Goal: Task Accomplishment & Management: Use online tool/utility

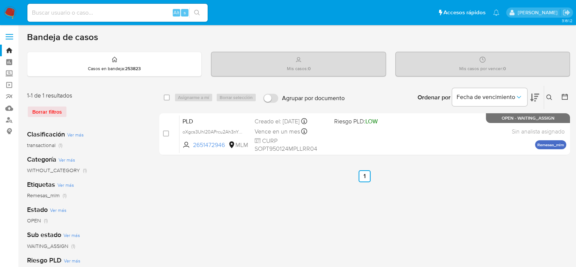
click at [547, 97] on button at bounding box center [550, 97] width 12 height 9
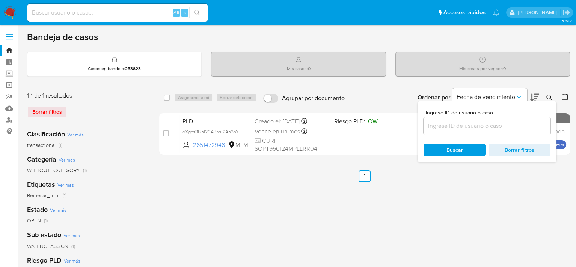
click at [488, 127] on input at bounding box center [487, 126] width 127 height 10
type input "2512491546"
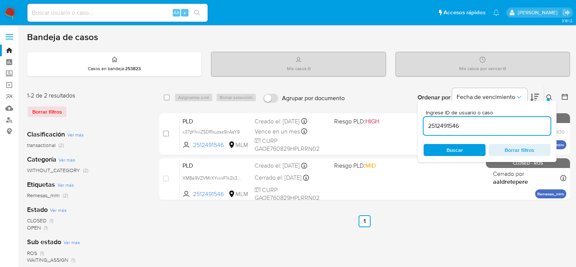
click at [459, 230] on div "select-all-cases-checkbox Asignarme a mí Borrar selección Agrupar por documento…" at bounding box center [364, 251] width 411 height 330
click at [551, 95] on icon at bounding box center [550, 98] width 6 height 6
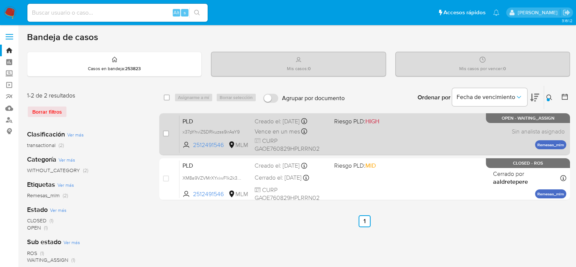
click at [340, 131] on span at bounding box center [370, 132] width 73 height 2
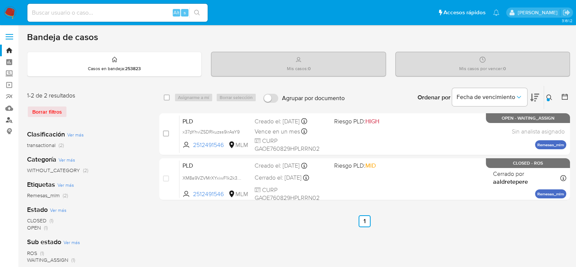
click at [12, 120] on link "Buscador de personas" at bounding box center [44, 120] width 89 height 12
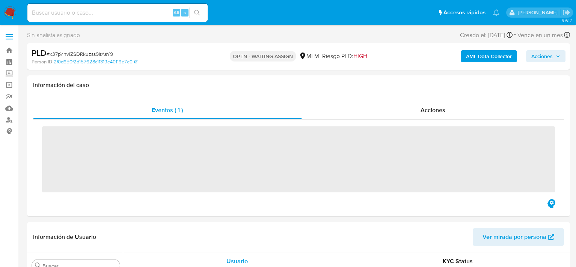
scroll to position [354, 0]
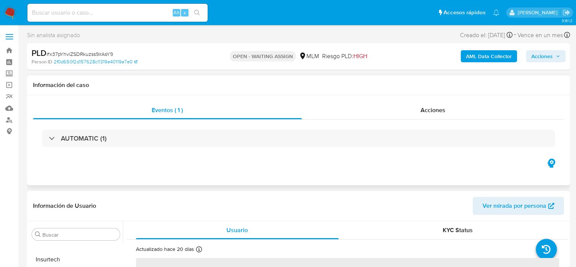
select select "10"
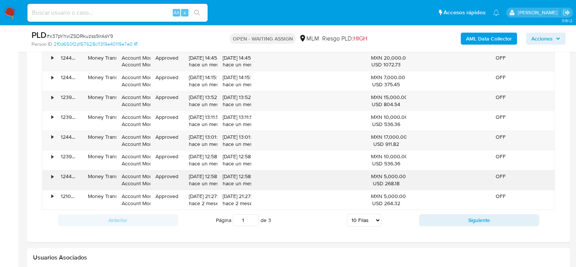
scroll to position [714, 0]
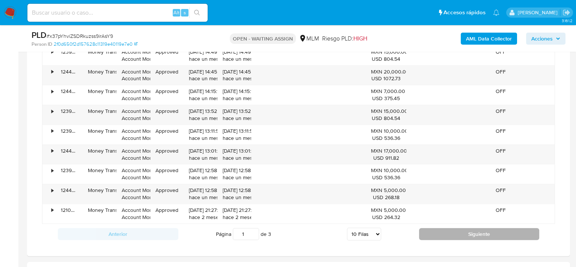
click at [484, 234] on button "Siguiente" at bounding box center [479, 234] width 121 height 12
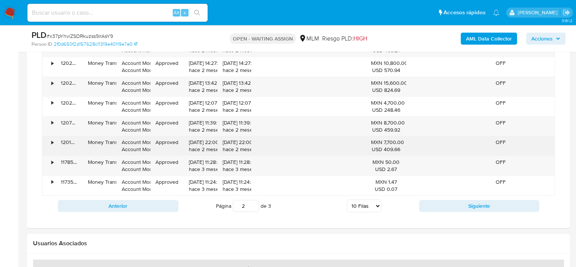
scroll to position [751, 0]
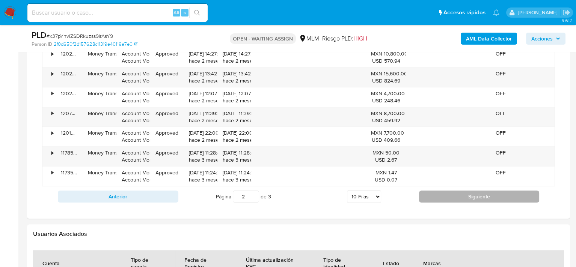
click at [486, 200] on button "Siguiente" at bounding box center [479, 197] width 121 height 12
type input "3"
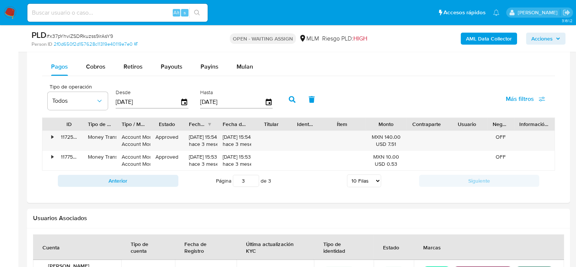
scroll to position [579, 0]
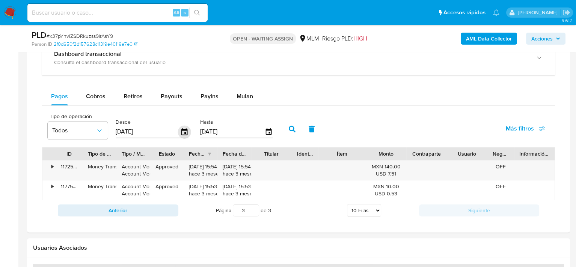
click at [185, 132] on icon "button" at bounding box center [184, 131] width 6 height 7
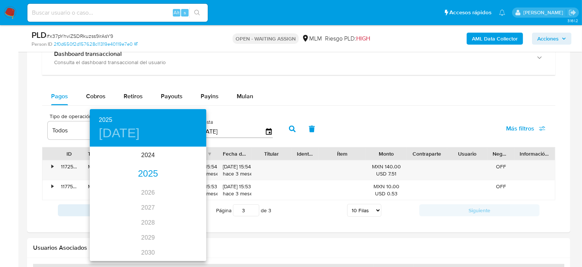
click at [140, 135] on h4 "sáb., jul. 5" at bounding box center [119, 133] width 41 height 16
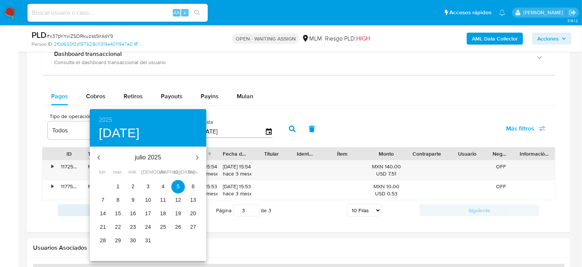
click at [98, 157] on icon "button" at bounding box center [98, 157] width 9 height 9
click at [192, 184] on p "1" at bounding box center [193, 187] width 3 height 8
type input "01/06/2025"
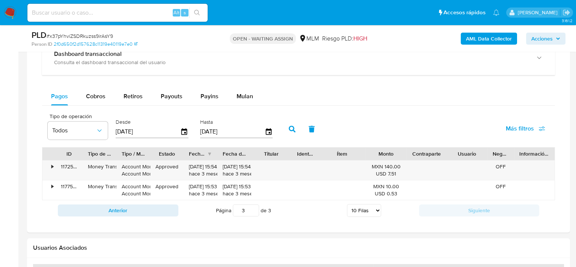
click at [293, 128] on icon "button" at bounding box center [292, 129] width 7 height 7
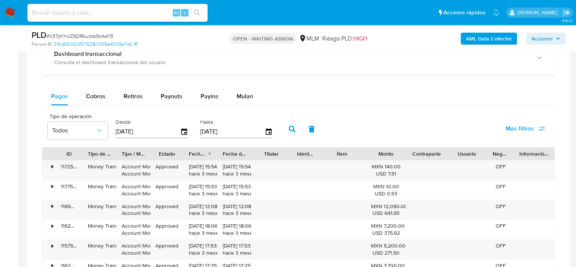
scroll to position [616, 0]
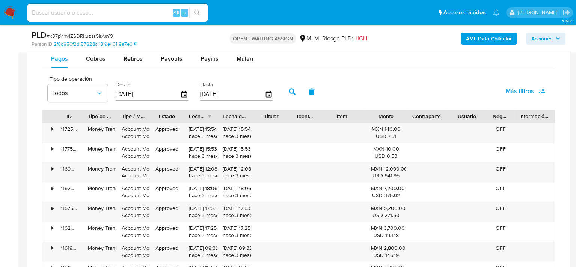
click at [210, 114] on div "Fecha de creación" at bounding box center [201, 116] width 34 height 13
click at [210, 118] on div "Fecha de creación" at bounding box center [201, 116] width 34 height 13
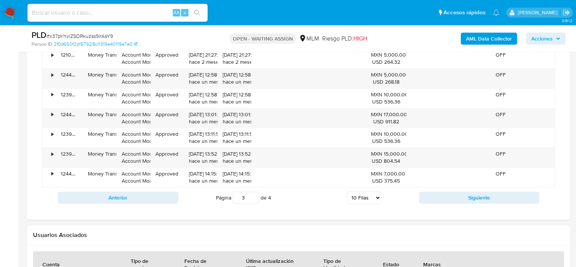
scroll to position [767, 0]
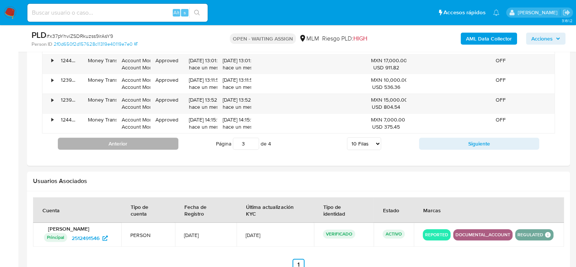
click at [119, 140] on button "Anterior" at bounding box center [118, 144] width 121 height 12
click at [119, 144] on button "Anterior" at bounding box center [118, 144] width 121 height 12
type input "1"
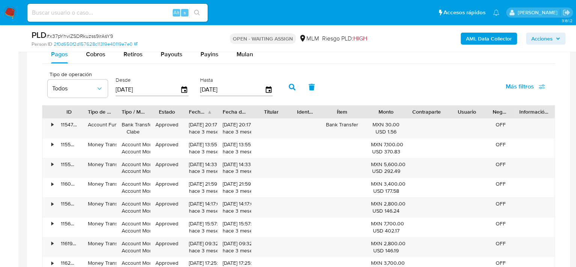
scroll to position [616, 0]
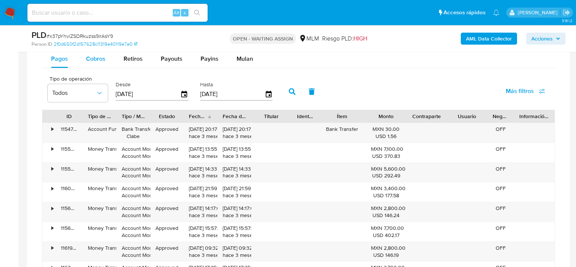
click at [98, 57] on span "Cobros" at bounding box center [96, 58] width 20 height 9
select select "10"
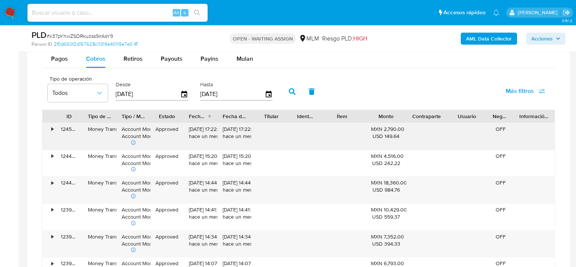
click at [132, 141] on icon at bounding box center [133, 142] width 5 height 5
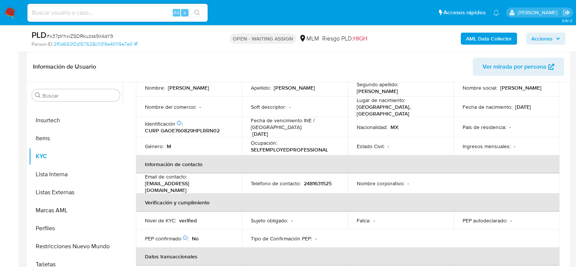
scroll to position [113, 0]
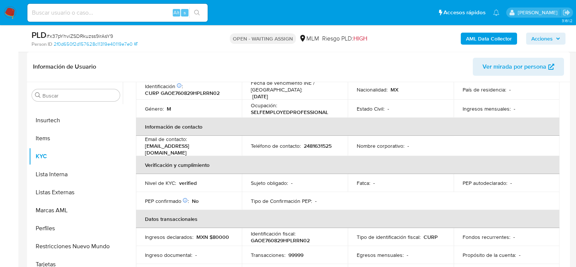
drag, startPoint x: 145, startPoint y: 146, endPoint x: 224, endPoint y: 147, distance: 78.9
click at [223, 148] on p "enriquegarciaortiz033@gmail.com" at bounding box center [187, 150] width 85 height 14
click at [302, 165] on th "Verificación y cumplimiento" at bounding box center [348, 165] width 424 height 18
drag, startPoint x: 233, startPoint y: 147, endPoint x: 171, endPoint y: 145, distance: 61.6
click at [172, 145] on td "Email de contacto : enriquegarciaortiz033@gmail.com" at bounding box center [189, 146] width 106 height 20
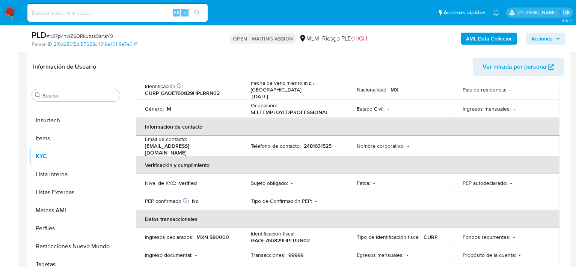
scroll to position [91, 0]
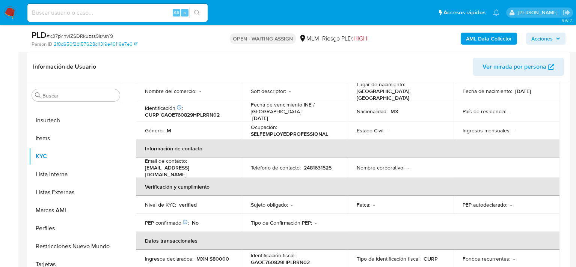
click at [333, 166] on div "Teléfono de contacto : 2481631525" at bounding box center [295, 168] width 88 height 7
click at [332, 165] on div "Teléfono de contacto : 2481631525" at bounding box center [295, 168] width 88 height 7
drag, startPoint x: 330, startPoint y: 164, endPoint x: 303, endPoint y: 164, distance: 27.4
click at [304, 165] on p "2481631525" at bounding box center [318, 168] width 28 height 7
drag, startPoint x: 335, startPoint y: 164, endPoint x: 312, endPoint y: 163, distance: 22.9
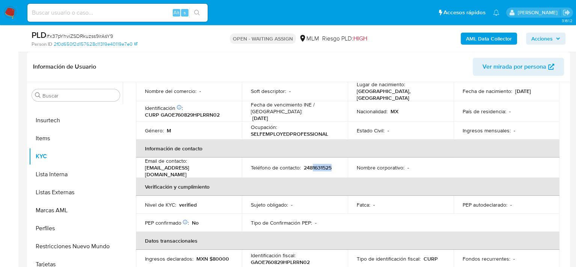
click at [312, 165] on div "Teléfono de contacto : 2481631525" at bounding box center [295, 168] width 88 height 7
drag, startPoint x: 302, startPoint y: 165, endPoint x: 330, endPoint y: 172, distance: 28.8
click at [324, 180] on th "Verificación y cumplimiento" at bounding box center [348, 187] width 424 height 18
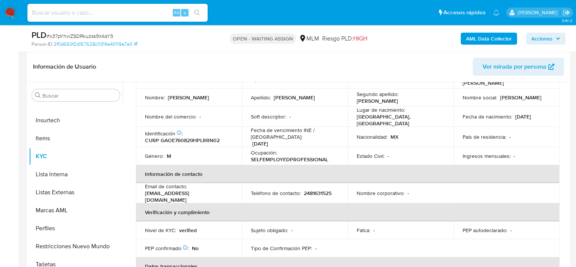
scroll to position [53, 0]
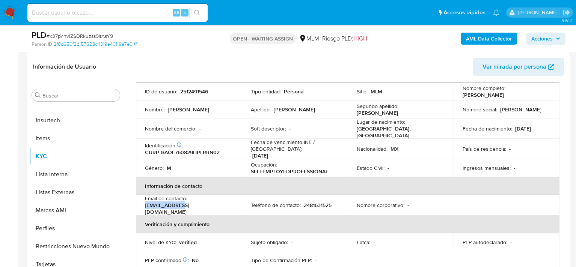
drag, startPoint x: 144, startPoint y: 205, endPoint x: 178, endPoint y: 206, distance: 34.2
click at [177, 205] on td "Email de contacto : enriquegarciaortiz033@gmail.com" at bounding box center [189, 205] width 106 height 20
click at [181, 206] on p "enriquegarciaortiz033@gmail.com" at bounding box center [187, 209] width 85 height 14
click at [168, 206] on p "enriquegarciaortiz033@gmail.com" at bounding box center [187, 209] width 85 height 14
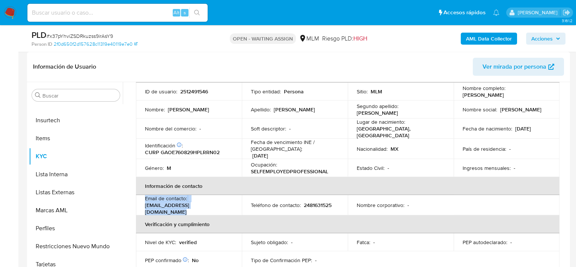
click at [168, 206] on p "enriquegarciaortiz033@gmail.com" at bounding box center [187, 209] width 85 height 14
copy div "Email de contacto : enriquegarciaortiz033@gmail.com"
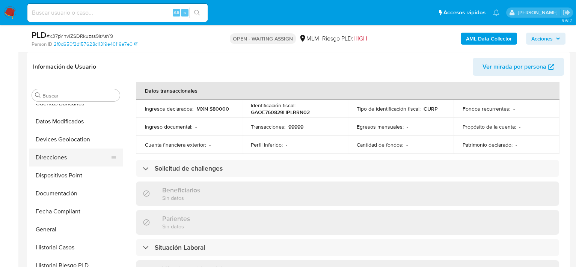
scroll to position [128, 0]
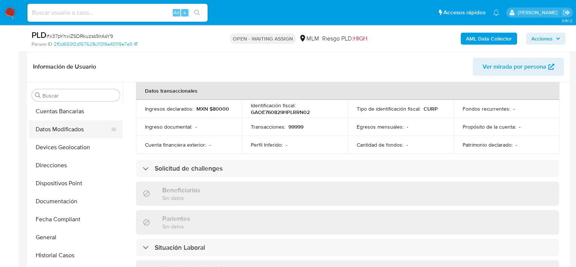
click at [68, 129] on button "Datos Modificados" at bounding box center [73, 130] width 88 height 18
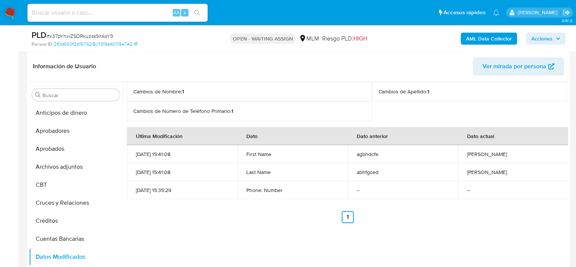
scroll to position [113, 0]
click at [62, 170] on button "Archivos adjuntos" at bounding box center [73, 168] width 88 height 18
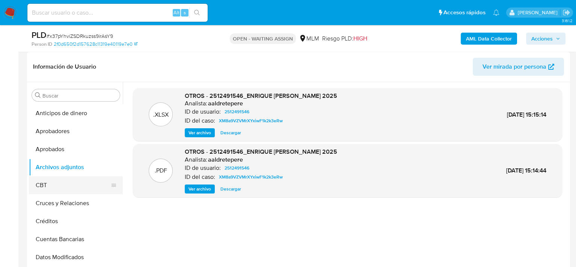
click at [56, 181] on button "CBT" at bounding box center [73, 186] width 88 height 18
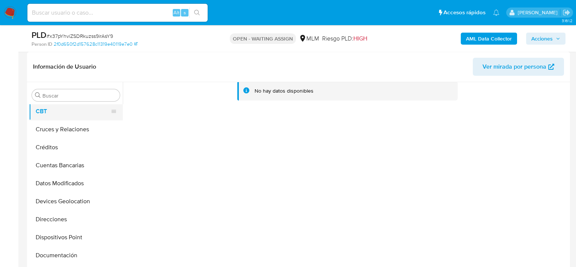
scroll to position [75, 0]
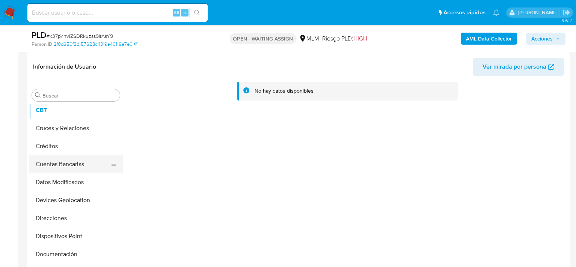
click at [70, 167] on button "Cuentas Bancarias" at bounding box center [73, 165] width 88 height 18
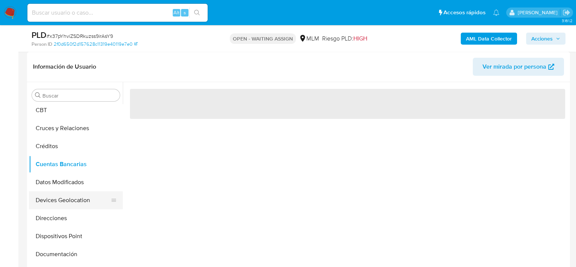
click at [70, 203] on button "Devices Geolocation" at bounding box center [73, 201] width 88 height 18
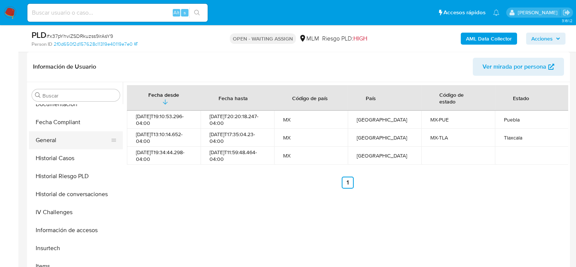
scroll to position [188, 0]
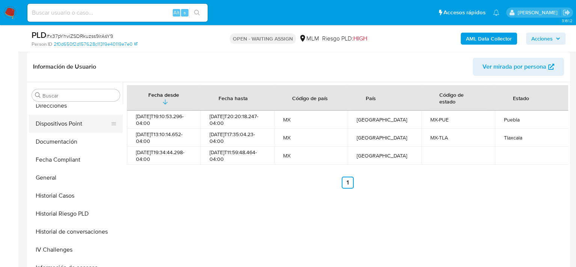
click at [55, 121] on button "Dispositivos Point" at bounding box center [73, 124] width 88 height 18
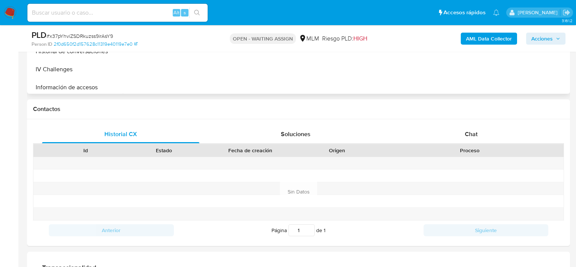
scroll to position [225, 0]
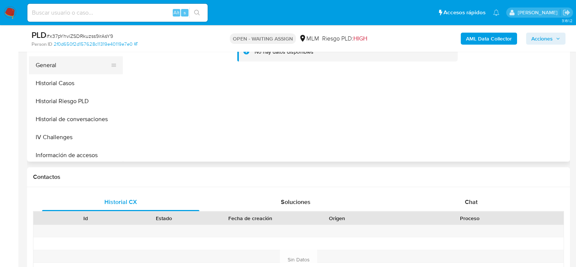
click at [53, 66] on button "General" at bounding box center [73, 65] width 88 height 18
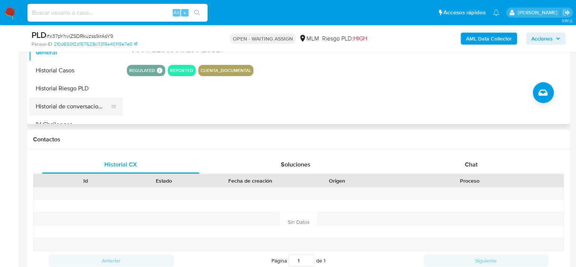
scroll to position [150, 0]
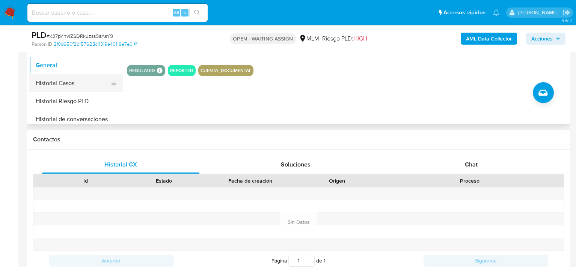
click at [67, 86] on button "Historial Casos" at bounding box center [73, 83] width 88 height 18
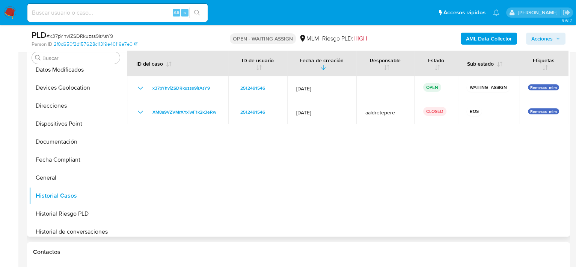
scroll to position [188, 0]
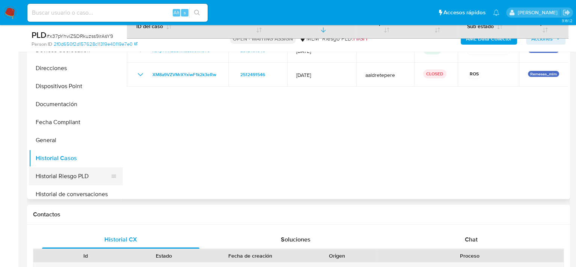
click at [63, 175] on button "Historial Riesgo PLD" at bounding box center [73, 177] width 88 height 18
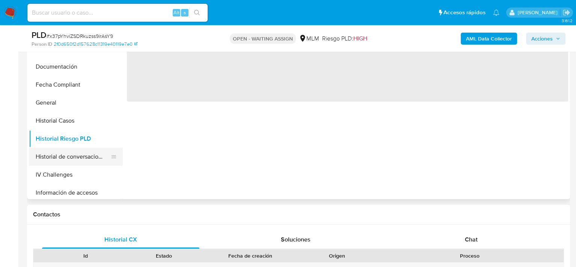
click at [69, 155] on button "Historial de conversaciones" at bounding box center [73, 157] width 88 height 18
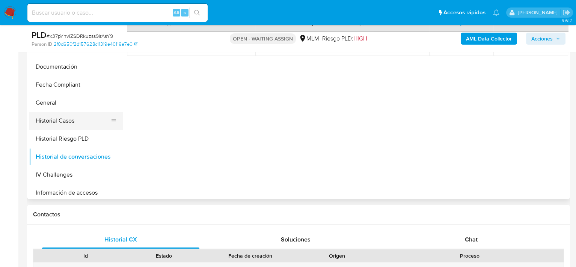
click at [51, 116] on button "Historial Casos" at bounding box center [73, 121] width 88 height 18
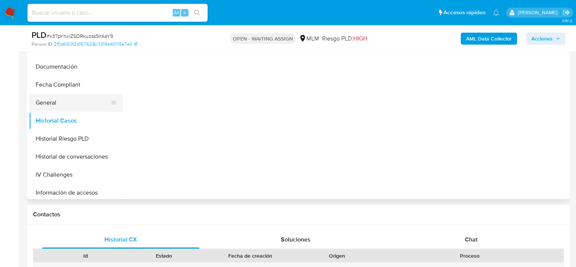
click at [48, 100] on button "General" at bounding box center [73, 103] width 88 height 18
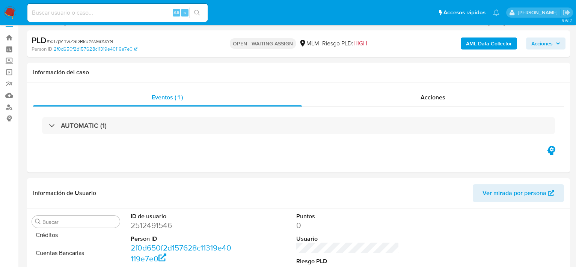
scroll to position [0, 0]
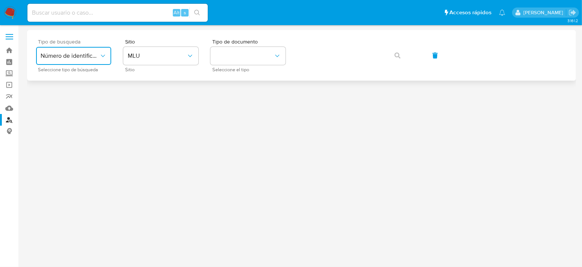
click at [95, 51] on button "Número de identificación" at bounding box center [73, 56] width 75 height 18
click at [78, 98] on div "User ID" at bounding box center [72, 102] width 62 height 18
click at [94, 58] on span "User ID" at bounding box center [70, 56] width 59 height 8
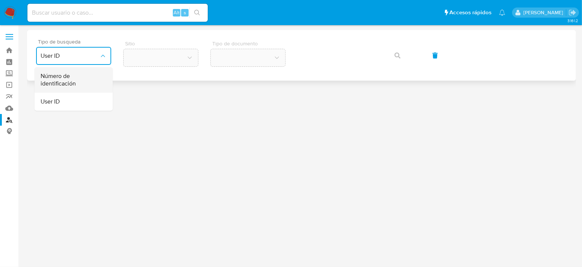
click at [80, 78] on span "Número de identificación" at bounding box center [72, 80] width 62 height 15
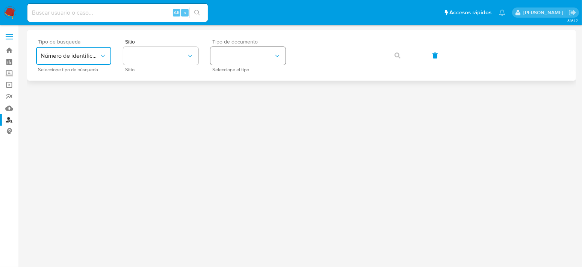
click at [252, 54] on button "identificationType" at bounding box center [247, 56] width 75 height 18
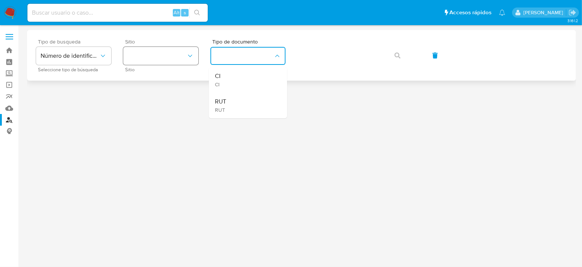
click at [172, 58] on button "site_id" at bounding box center [160, 56] width 75 height 18
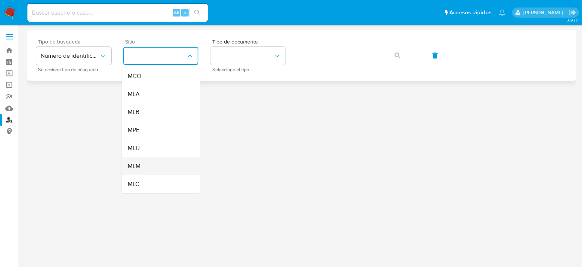
click at [138, 166] on span "MLM" at bounding box center [134, 167] width 13 height 8
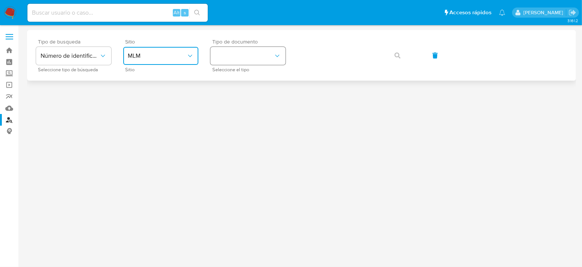
click at [281, 57] on icon "identificationType" at bounding box center [277, 56] width 8 height 8
click at [11, 40] on label at bounding box center [9, 37] width 19 height 16
click at [0, 0] on input "checkbox" at bounding box center [0, 0] width 0 height 0
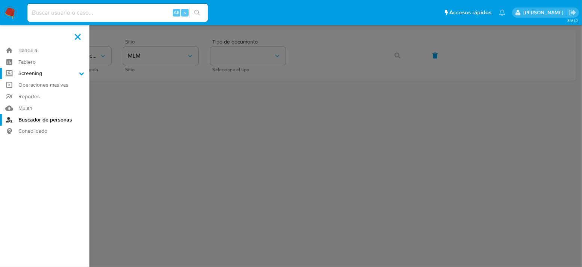
click at [30, 73] on label "Screening" at bounding box center [44, 74] width 89 height 12
click at [0, 0] on input "Screening" at bounding box center [0, 0] width 0 height 0
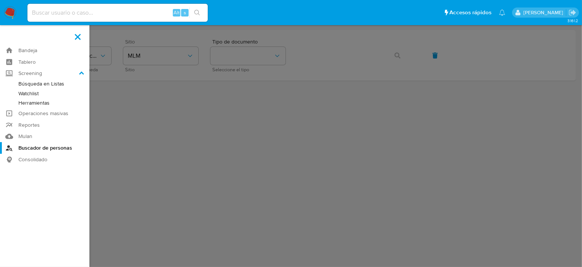
click at [51, 85] on link "Búsqueda en Listas" at bounding box center [44, 83] width 89 height 9
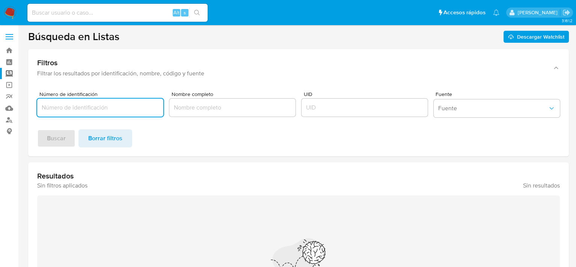
click at [92, 112] on input "Número de identificación" at bounding box center [100, 108] width 126 height 10
click at [8, 73] on label "Screening" at bounding box center [44, 74] width 89 height 12
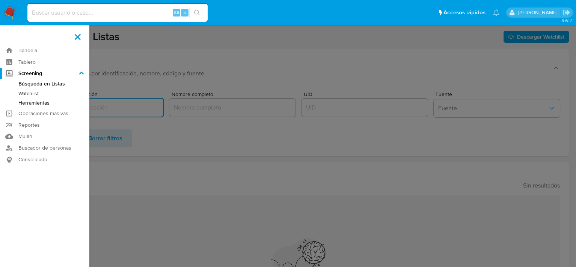
click at [0, 0] on input "Screening" at bounding box center [0, 0] width 0 height 0
click at [41, 103] on link "Herramientas" at bounding box center [44, 102] width 89 height 9
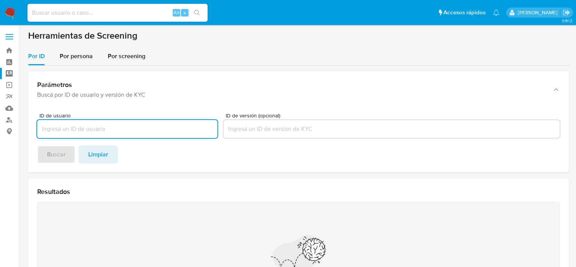
click at [117, 128] on input "ID de usuario" at bounding box center [127, 129] width 180 height 10
click at [79, 54] on span "Por persona" at bounding box center [76, 56] width 33 height 9
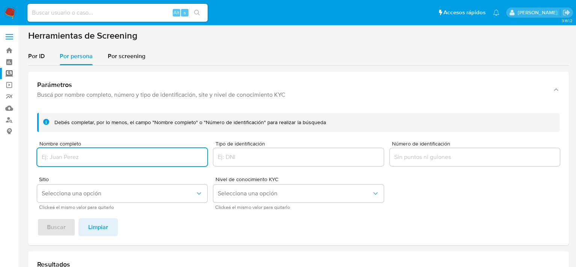
click at [103, 156] on input "Nombre completo" at bounding box center [122, 158] width 170 height 10
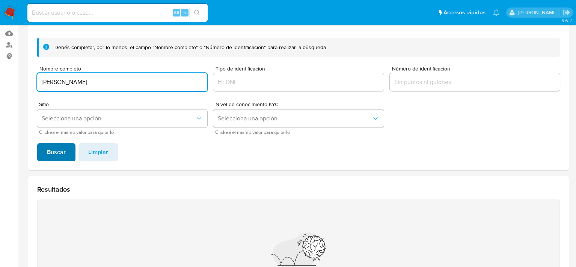
type input "[PERSON_NAME]"
click at [63, 157] on span "Buscar" at bounding box center [56, 152] width 19 height 17
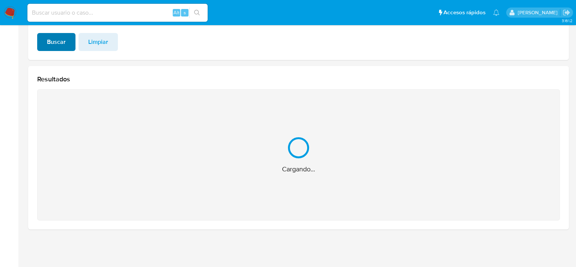
scroll to position [66, 0]
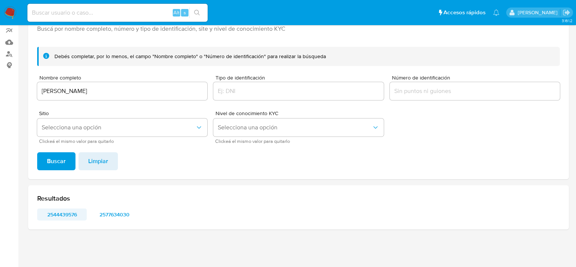
click at [63, 213] on span "2544439576" at bounding box center [61, 215] width 39 height 11
click at [11, 13] on img at bounding box center [10, 12] width 13 height 13
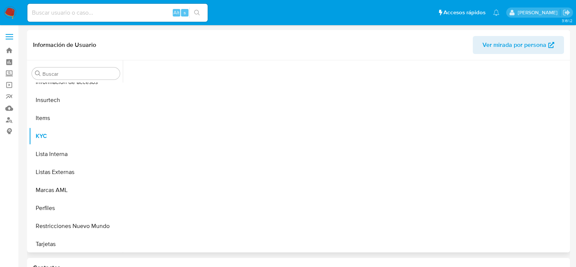
scroll to position [354, 0]
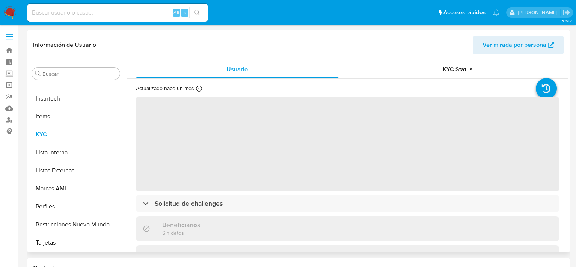
select select "10"
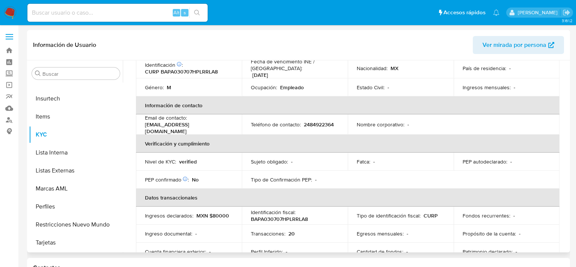
scroll to position [75, 0]
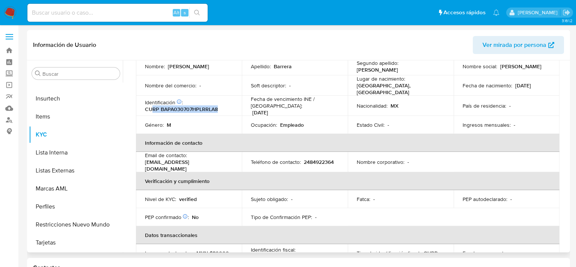
drag, startPoint x: 152, startPoint y: 105, endPoint x: 231, endPoint y: 109, distance: 79.0
click at [231, 109] on div "Identificación CIC: 216403855 : CURP BAPA030707HPLRRLA8" at bounding box center [189, 106] width 88 height 14
click at [200, 116] on td "Género : M" at bounding box center [189, 125] width 106 height 18
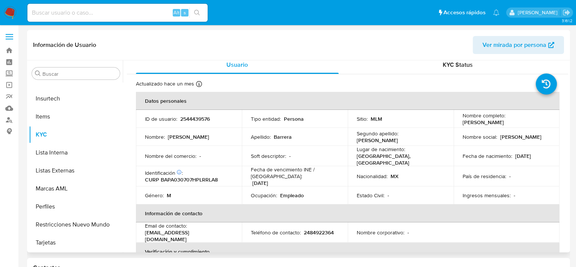
scroll to position [0, 0]
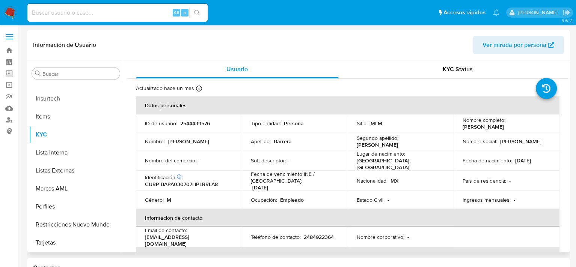
click at [194, 125] on p "2544439576" at bounding box center [195, 123] width 30 height 7
drag, startPoint x: 211, startPoint y: 124, endPoint x: 178, endPoint y: 124, distance: 32.3
click at [178, 124] on div "ID de usuario : 2544439576" at bounding box center [189, 123] width 88 height 7
drag, startPoint x: 212, startPoint y: 123, endPoint x: 202, endPoint y: 123, distance: 9.8
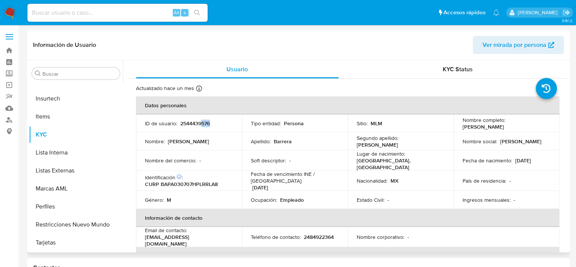
click at [202, 123] on div "ID de usuario : 2544439576" at bounding box center [189, 123] width 88 height 7
click at [422, 73] on div "KYC Status" at bounding box center [458, 69] width 203 height 18
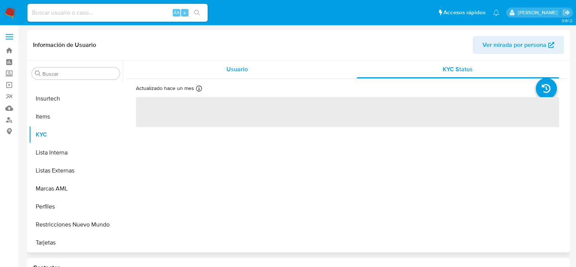
click at [270, 71] on div "Usuario" at bounding box center [237, 69] width 203 height 18
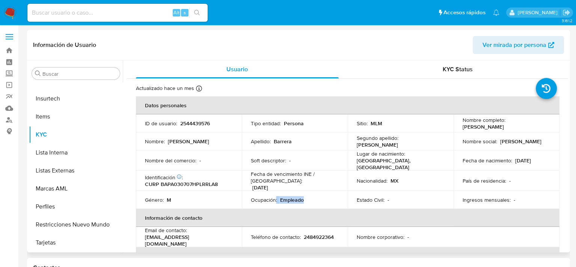
drag, startPoint x: 275, startPoint y: 200, endPoint x: 310, endPoint y: 201, distance: 34.6
click at [310, 201] on div "Ocupación : Empleado" at bounding box center [295, 200] width 88 height 7
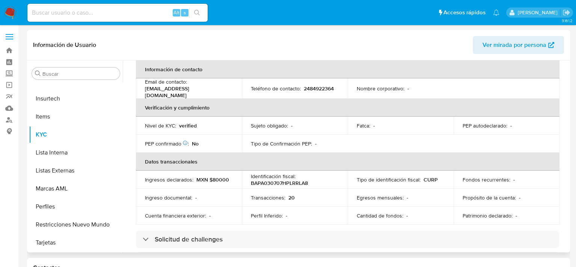
scroll to position [150, 0]
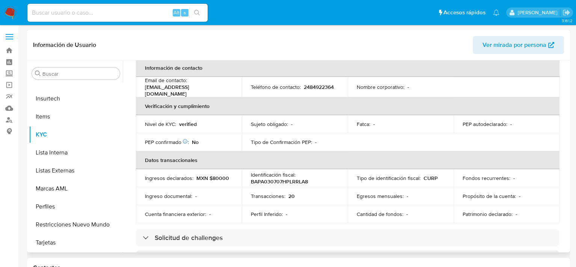
click at [273, 178] on p "BAPA030707HPLRRLA8" at bounding box center [279, 181] width 57 height 7
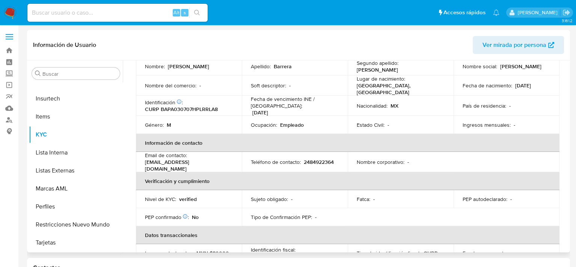
click at [179, 109] on p "CURP BAPA030707HPLRRLA8" at bounding box center [181, 109] width 73 height 7
drag, startPoint x: 219, startPoint y: 105, endPoint x: 178, endPoint y: 108, distance: 40.7
click at [178, 108] on div "Identificación CIC: 216403855 : CURP BAPA030707HPLRRLA8" at bounding box center [189, 106] width 88 height 14
drag, startPoint x: 218, startPoint y: 107, endPoint x: 202, endPoint y: 106, distance: 15.8
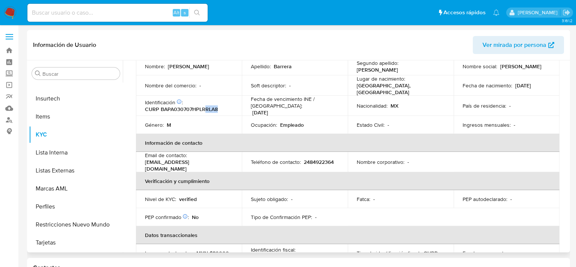
click at [202, 106] on div "Identificación CIC: 216403855 : CURP BAPA030707HPLRRLA8" at bounding box center [189, 106] width 88 height 14
drag, startPoint x: 219, startPoint y: 107, endPoint x: 177, endPoint y: 109, distance: 41.7
click at [177, 109] on div "Identificación CIC: 216403855 : CURP BAPA030707HPLRRLA8" at bounding box center [189, 106] width 88 height 14
drag, startPoint x: 163, startPoint y: 107, endPoint x: 224, endPoint y: 110, distance: 61.7
click at [221, 109] on div "Identificación CIC: 216403855 : CURP BAPA030707HPLRRLA8" at bounding box center [189, 106] width 88 height 14
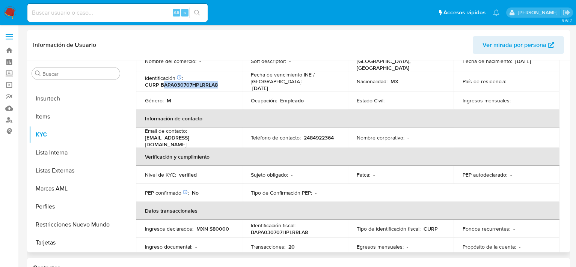
scroll to position [113, 0]
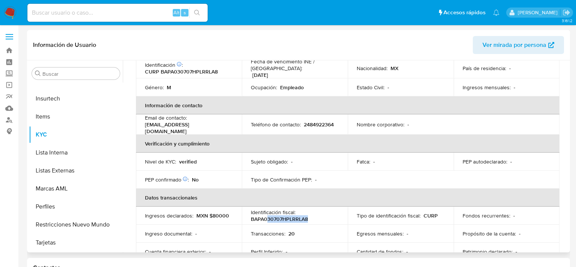
drag, startPoint x: 308, startPoint y: 213, endPoint x: 268, endPoint y: 216, distance: 40.3
click at [268, 216] on div "Identificación fiscal : BAPA030707HPLRRLA8" at bounding box center [295, 216] width 88 height 14
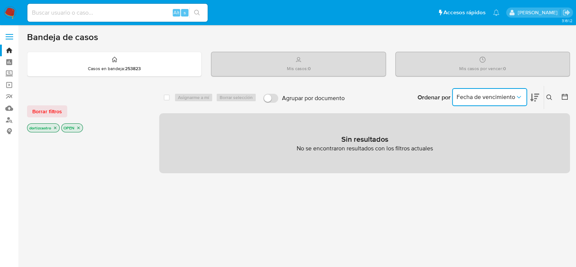
click at [462, 99] on span "Fecha de vencimiento" at bounding box center [486, 98] width 59 height 8
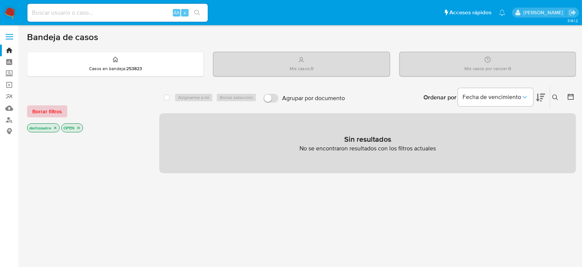
click at [40, 110] on span "Borrar filtros" at bounding box center [47, 111] width 30 height 11
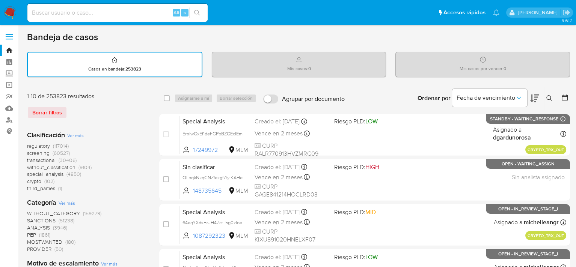
click at [550, 97] on icon at bounding box center [550, 98] width 6 height 6
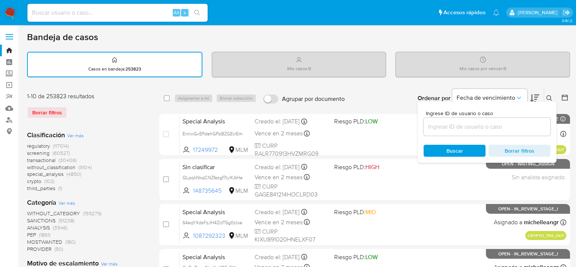
click at [443, 128] on input at bounding box center [487, 127] width 127 height 10
click at [449, 148] on span "Buscar" at bounding box center [455, 151] width 17 height 12
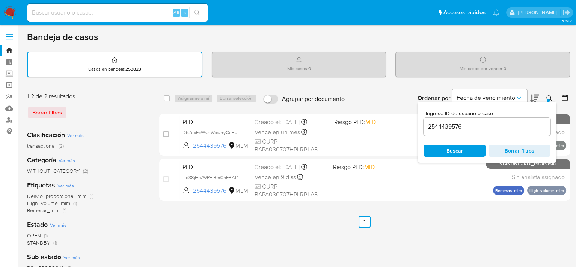
click at [414, 235] on div "select-all-cases-checkbox Asignarme a mí Borrar selección Agrupar por documento…" at bounding box center [364, 251] width 411 height 330
click at [548, 98] on icon at bounding box center [550, 98] width 6 height 6
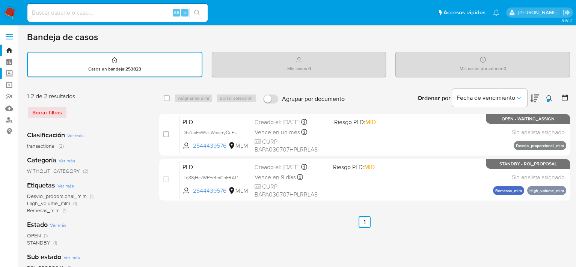
click at [8, 74] on label "Screening" at bounding box center [44, 74] width 89 height 12
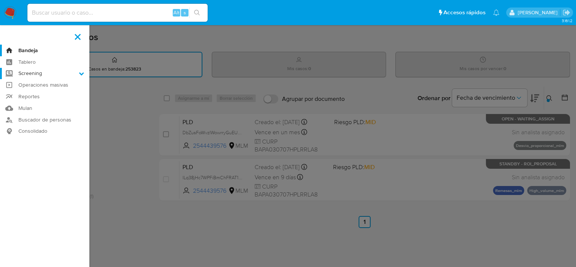
click at [0, 0] on input "Screening" at bounding box center [0, 0] width 0 height 0
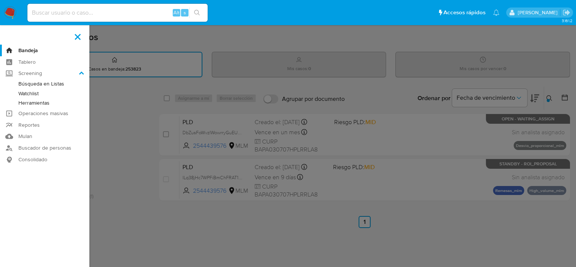
click at [183, 90] on label at bounding box center [288, 133] width 576 height 267
click at [0, 0] on input "checkbox" at bounding box center [0, 0] width 0 height 0
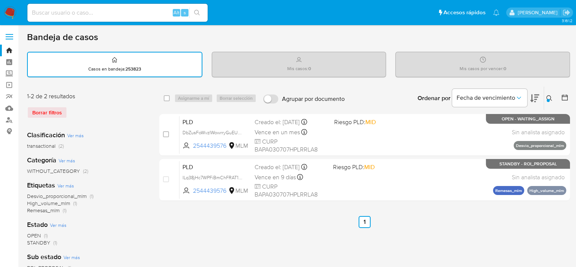
click at [116, 15] on input at bounding box center [117, 13] width 180 height 10
click at [551, 97] on icon at bounding box center [550, 98] width 6 height 6
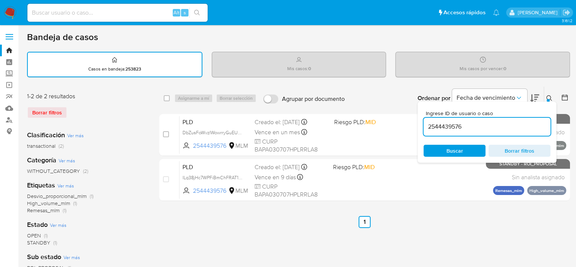
click at [486, 130] on input "2544439576" at bounding box center [487, 127] width 127 height 10
click at [485, 130] on input "2544439576" at bounding box center [487, 127] width 127 height 10
click at [463, 126] on input "2544439576" at bounding box center [487, 127] width 127 height 10
drag, startPoint x: 462, startPoint y: 125, endPoint x: 428, endPoint y: 127, distance: 34.2
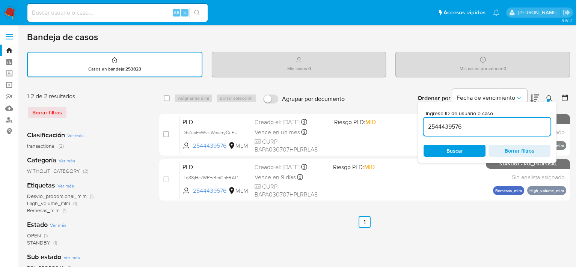
click at [428, 127] on input "2544439576" at bounding box center [487, 127] width 127 height 10
click at [474, 127] on input "2544439576" at bounding box center [487, 127] width 127 height 10
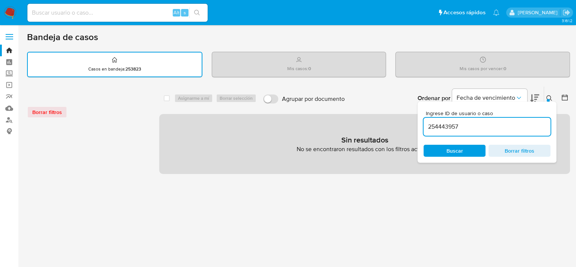
click at [474, 127] on input "254443957" at bounding box center [487, 127] width 127 height 10
type input "2"
click at [460, 128] on input "2" at bounding box center [487, 127] width 127 height 10
paste input "1400473419"
type input "1400473419"
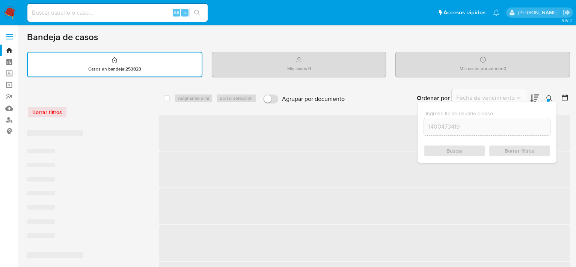
click at [447, 150] on span "Buscar" at bounding box center [455, 151] width 17 height 12
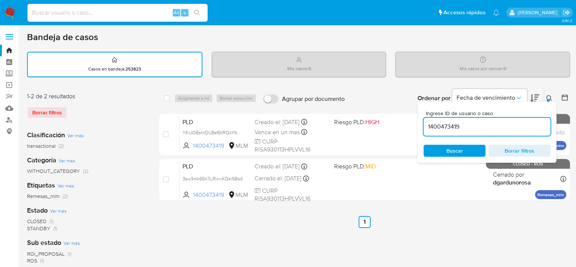
click at [447, 150] on div "Buscar Borrar filtros" at bounding box center [487, 151] width 127 height 12
click at [452, 150] on span "Buscar" at bounding box center [455, 151] width 17 height 12
click at [551, 95] on icon at bounding box center [550, 98] width 6 height 6
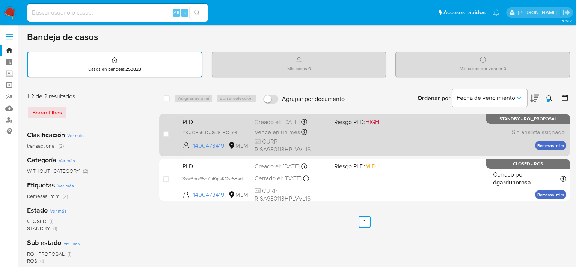
click at [370, 134] on div "PLD YKUOBshtDU8sf6IIRQkY669M 1400473419 MLM Riesgo PLD: HIGH Creado el: 12/09/2…" at bounding box center [373, 135] width 387 height 38
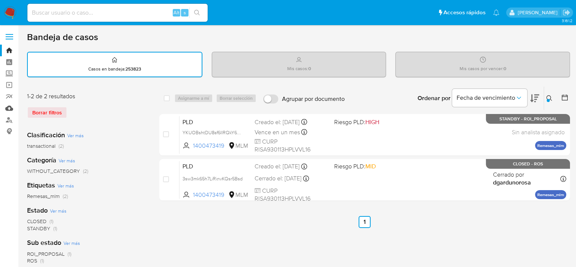
click at [11, 108] on link "Mulan" at bounding box center [44, 109] width 89 height 12
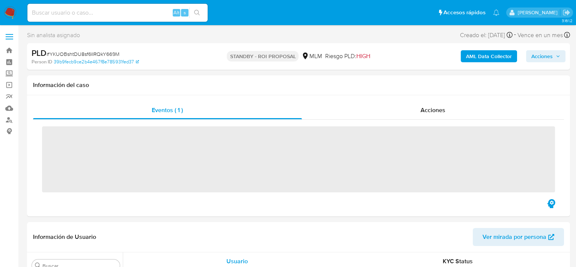
scroll to position [354, 0]
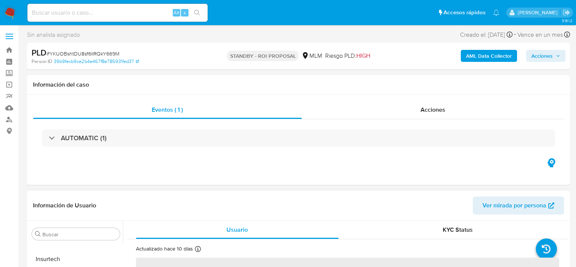
select select "10"
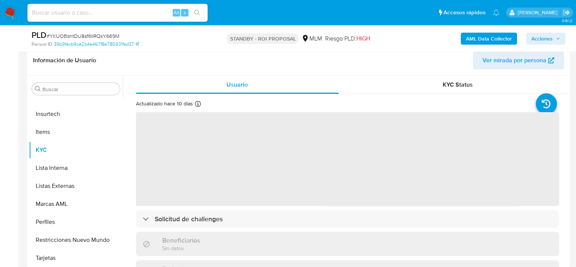
scroll to position [150, 0]
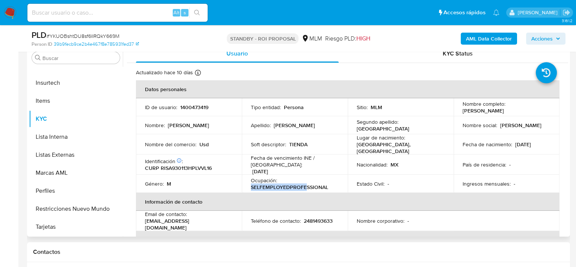
drag, startPoint x: 251, startPoint y: 185, endPoint x: 307, endPoint y: 187, distance: 56.0
click at [307, 187] on p "SELFEMPLOYEDPROFESSIONAL" at bounding box center [289, 187] width 77 height 7
click at [328, 183] on div "Ocupación : SELFEMPLOYEDPROFESSIONAL" at bounding box center [295, 184] width 88 height 14
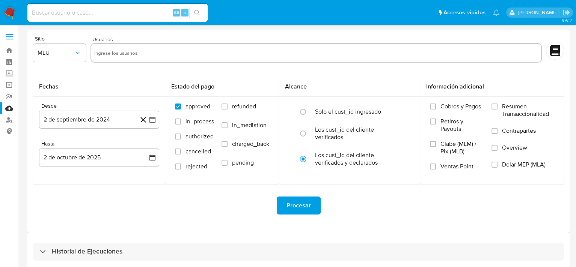
click at [121, 57] on input "text" at bounding box center [316, 53] width 444 height 12
paste input "1400473419"
type input "1400473419"
click at [150, 51] on input "text" at bounding box center [341, 53] width 396 height 12
paste input "2544439576"
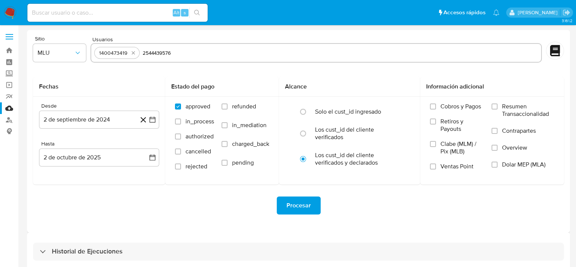
type input "2544439576"
click at [197, 66] on form "Sitio MLU Usuarios 1400473419 Fechas Desde [DATE] [DATE] Hasta [DATE] [DATE] Es…" at bounding box center [298, 131] width 531 height 191
click at [142, 122] on icon at bounding box center [143, 119] width 9 height 9
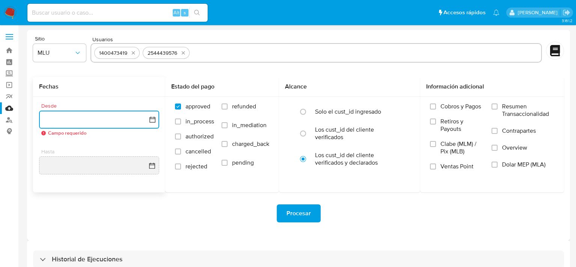
click at [151, 118] on icon "button" at bounding box center [153, 120] width 8 height 8
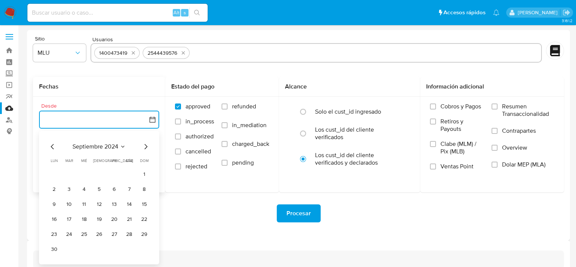
click at [118, 146] on span "septiembre 2024" at bounding box center [96, 147] width 46 height 8
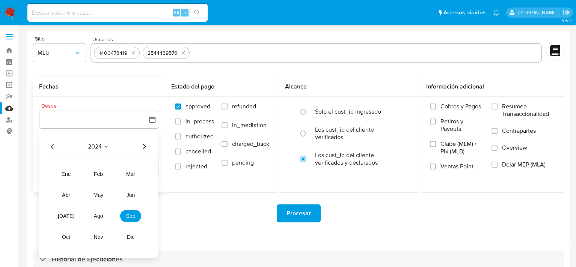
click at [145, 147] on icon "Año siguiente" at bounding box center [144, 146] width 9 height 9
click at [132, 194] on span "jun" at bounding box center [131, 195] width 9 height 6
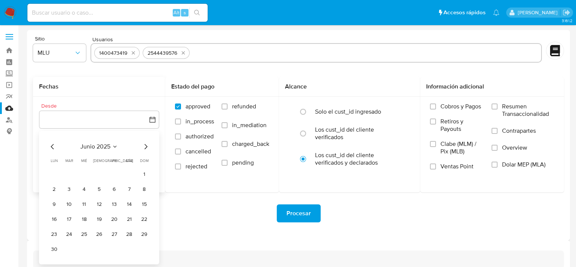
click at [141, 175] on button "1" at bounding box center [144, 175] width 12 height 12
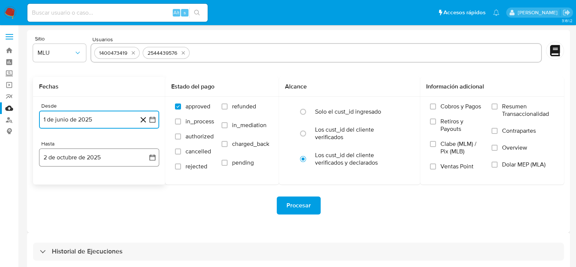
click at [153, 158] on icon "button" at bounding box center [153, 158] width 8 height 8
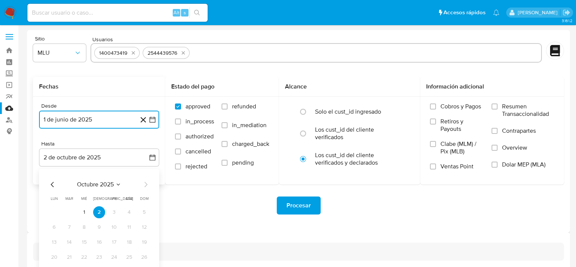
click at [53, 185] on icon "Mes anterior" at bounding box center [52, 184] width 9 height 9
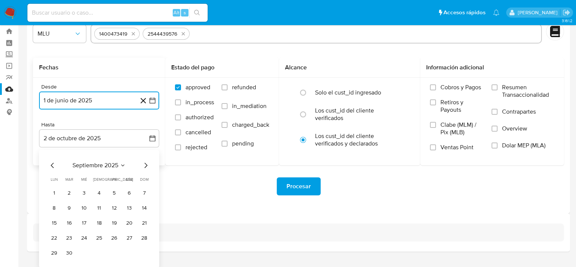
scroll to position [35, 0]
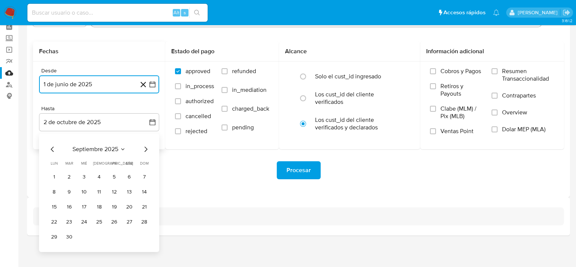
click at [54, 148] on icon "Mes anterior" at bounding box center [52, 149] width 9 height 9
drag, startPoint x: 144, startPoint y: 235, endPoint x: 149, endPoint y: 236, distance: 5.3
click at [144, 236] on button "31" at bounding box center [144, 237] width 12 height 12
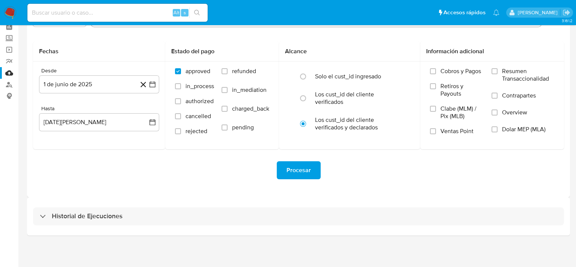
click at [193, 195] on div "Sitio MLU Usuarios 1400473419 2544439576 Fechas Desde 1 de junio de 2025 1-06-2…" at bounding box center [298, 96] width 543 height 203
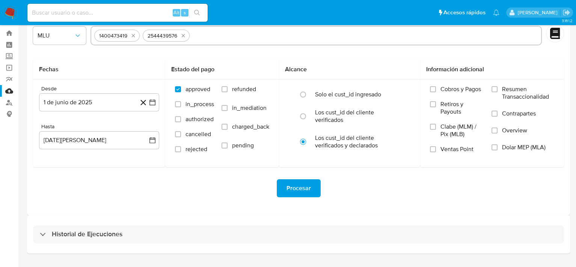
scroll to position [0, 0]
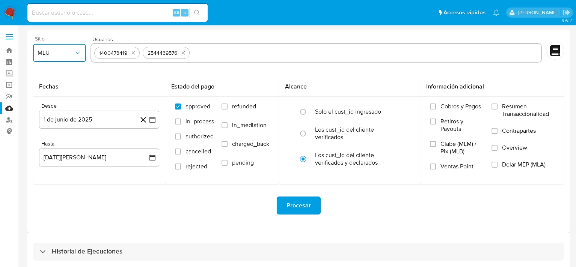
click at [76, 51] on icon "button" at bounding box center [78, 53] width 8 height 8
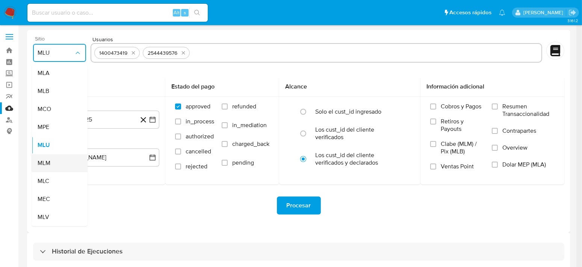
click at [46, 163] on span "MLM" at bounding box center [44, 164] width 13 height 8
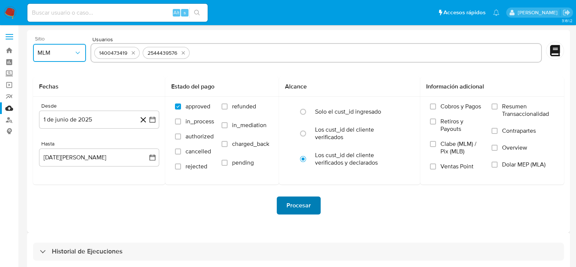
click at [296, 203] on span "Procesar" at bounding box center [299, 206] width 24 height 17
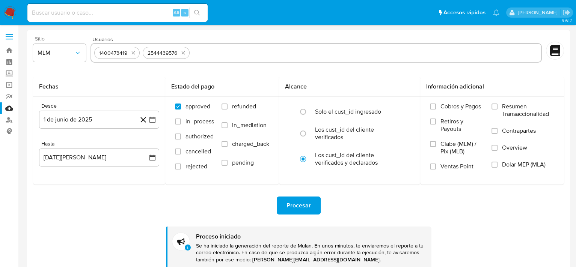
drag, startPoint x: 358, startPoint y: 31, endPoint x: 362, endPoint y: 52, distance: 21.4
drag, startPoint x: 362, startPoint y: 52, endPoint x: 228, endPoint y: 74, distance: 135.4
click at [235, 75] on form "Sitio MLM Usuarios 1400473419 2544439576 Fechas Desde 1 de junio de 2025 1-06-2…" at bounding box center [298, 153] width 531 height 234
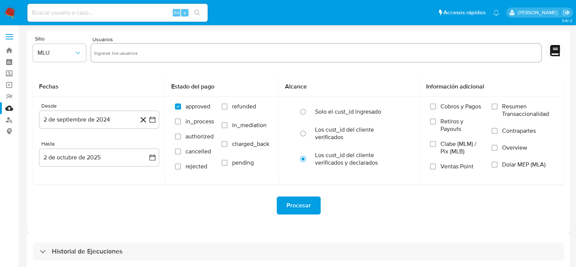
drag, startPoint x: 0, startPoint y: 0, endPoint x: 444, endPoint y: 210, distance: 491.0
click at [444, 210] on div "Procesar" at bounding box center [298, 206] width 531 height 18
click at [8, 73] on label "Screening" at bounding box center [44, 74] width 89 height 12
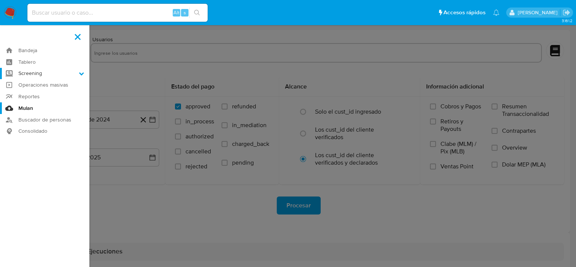
click at [0, 0] on input "Screening" at bounding box center [0, 0] width 0 height 0
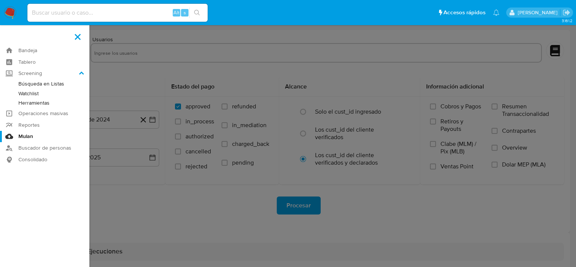
click at [36, 101] on link "Herramientas" at bounding box center [44, 102] width 89 height 9
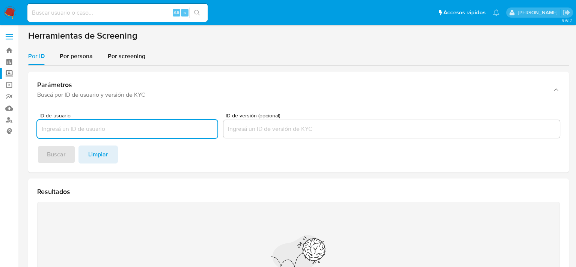
click at [99, 130] on input "ID de usuario" at bounding box center [127, 129] width 180 height 10
click at [74, 54] on span "Por persona" at bounding box center [76, 56] width 33 height 9
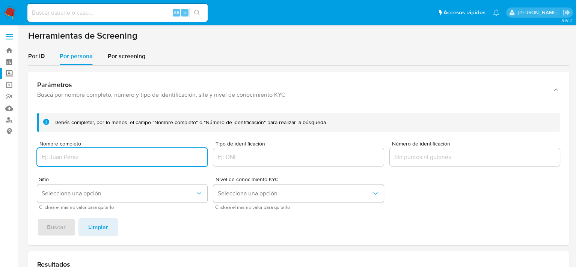
click at [83, 158] on input "Nombre completo" at bounding box center [122, 158] width 170 height 10
type input "[PERSON_NAME] [PERSON_NAME]"
click at [60, 225] on span "Buscar" at bounding box center [56, 227] width 19 height 17
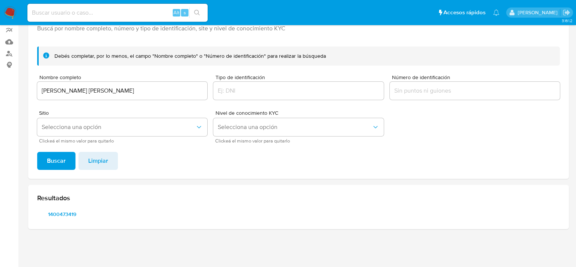
scroll to position [66, 0]
click at [66, 216] on span "1400473419" at bounding box center [61, 215] width 39 height 11
click at [11, 41] on link "Mulan" at bounding box center [44, 42] width 89 height 12
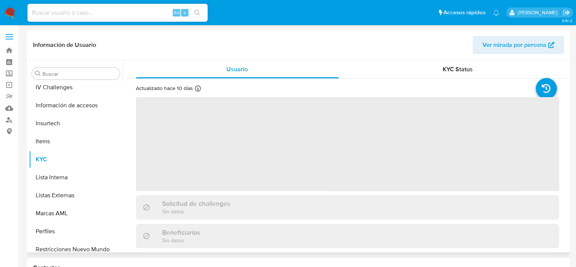
scroll to position [354, 0]
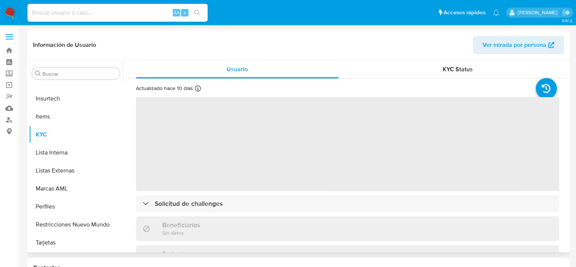
select select "10"
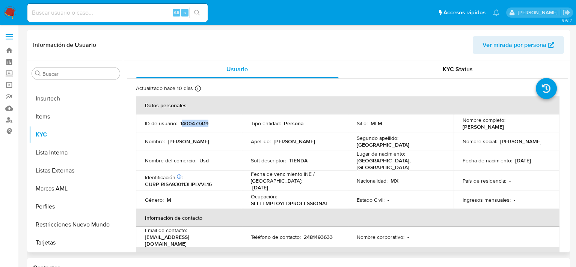
drag, startPoint x: 209, startPoint y: 124, endPoint x: 181, endPoint y: 125, distance: 27.5
click at [181, 125] on div "ID de usuario : 1400473419" at bounding box center [189, 123] width 88 height 7
drag, startPoint x: 178, startPoint y: 124, endPoint x: 209, endPoint y: 125, distance: 30.5
click at [209, 125] on div "ID de usuario : 1400473419" at bounding box center [189, 123] width 88 height 7
click at [198, 124] on p "1400473419" at bounding box center [194, 123] width 28 height 7
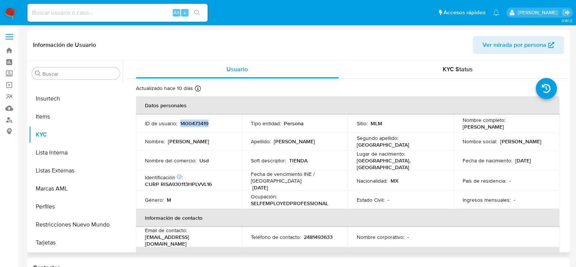
click at [198, 124] on p "1400473419" at bounding box center [194, 123] width 28 height 7
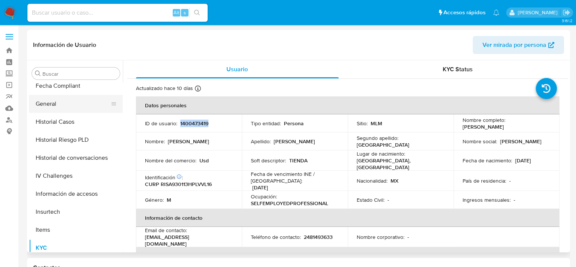
scroll to position [166, 0]
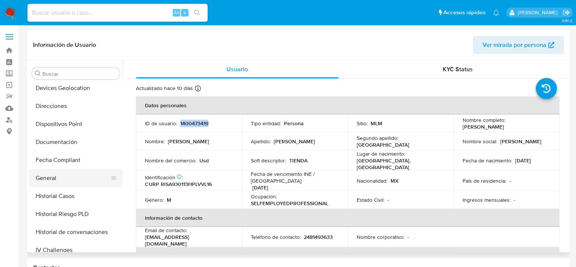
click at [56, 177] on button "General" at bounding box center [73, 178] width 88 height 18
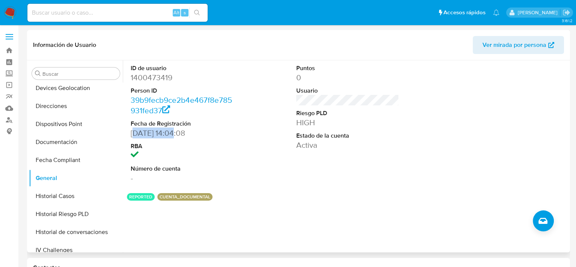
drag, startPoint x: 133, startPoint y: 133, endPoint x: 174, endPoint y: 137, distance: 41.5
click at [174, 137] on dd "16/06/2023 14:04:08" at bounding box center [182, 133] width 103 height 11
click at [245, 153] on div "ID de usuario 1400473419 Person ID 39b9fecb9ce2b4e467f8e785931fed37 Fecha de Re…" at bounding box center [347, 123] width 441 height 127
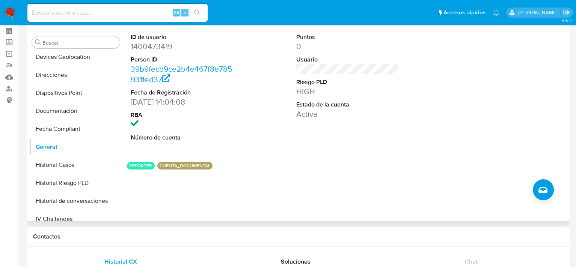
scroll to position [0, 0]
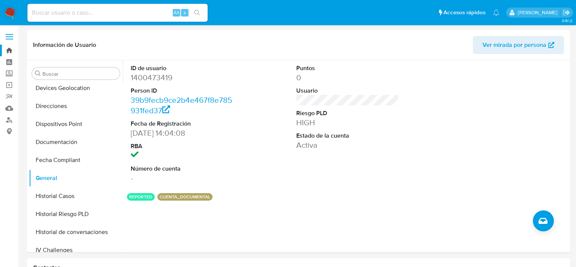
click at [8, 52] on link "Bandeja" at bounding box center [44, 51] width 89 height 12
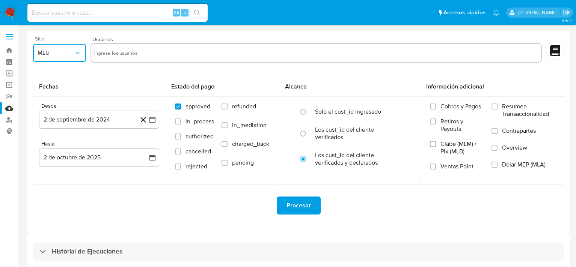
click at [69, 59] on button "MLU" at bounding box center [59, 53] width 53 height 18
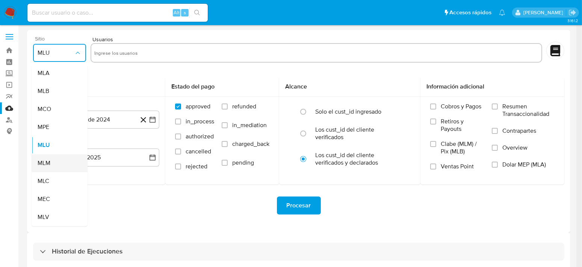
click at [47, 160] on span "MLM" at bounding box center [44, 164] width 13 height 8
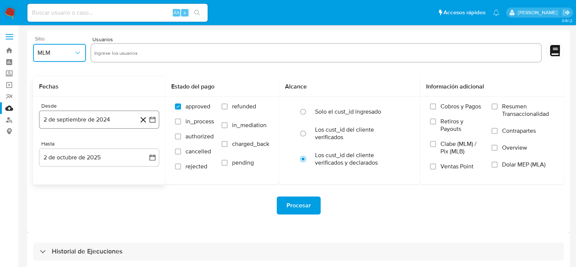
click at [150, 118] on icon "button" at bounding box center [153, 120] width 8 height 8
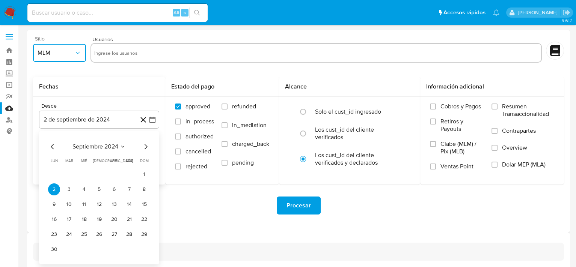
click at [117, 145] on span "septiembre 2024" at bounding box center [96, 147] width 46 height 8
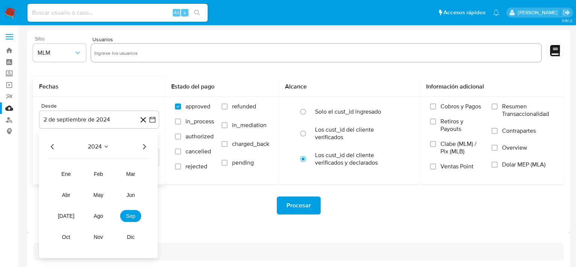
click at [123, 147] on div "2024" at bounding box center [98, 146] width 101 height 9
click at [142, 148] on icon "Año siguiente" at bounding box center [144, 146] width 9 height 9
click at [132, 197] on span "jun" at bounding box center [131, 195] width 9 height 6
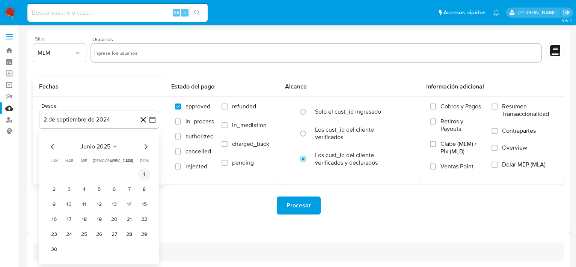
click at [144, 175] on button "1" at bounding box center [144, 175] width 12 height 12
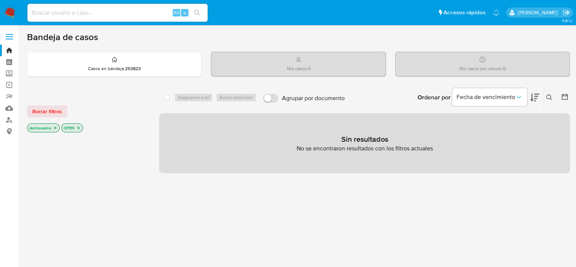
click at [548, 97] on icon at bounding box center [550, 98] width 6 height 6
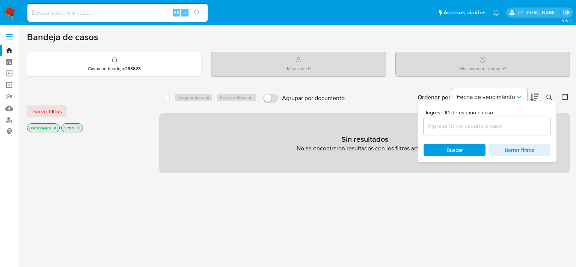
click at [432, 124] on input at bounding box center [487, 126] width 127 height 10
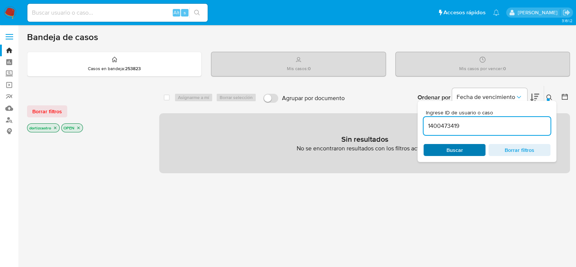
type input "1400473419"
click at [450, 152] on span "Buscar" at bounding box center [455, 150] width 17 height 12
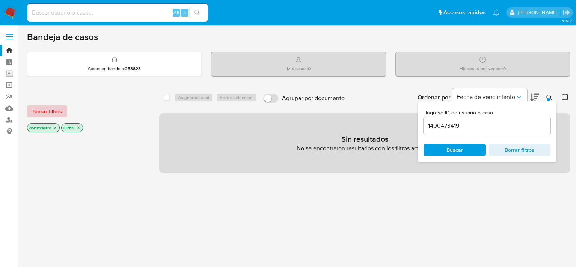
click at [48, 110] on span "Borrar filtros" at bounding box center [47, 111] width 30 height 11
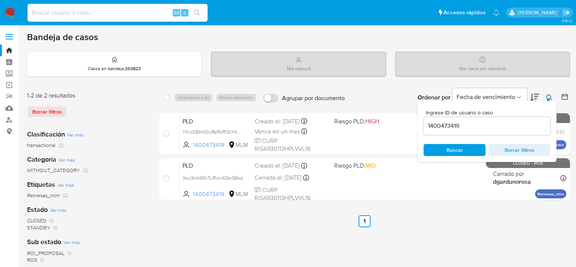
click at [470, 148] on span "Buscar" at bounding box center [454, 150] width 51 height 11
click at [479, 233] on div "select-all-cases-checkbox Asignarme a mí Borrar selección Agrupar por documento…" at bounding box center [364, 251] width 411 height 330
click at [547, 100] on div at bounding box center [548, 99] width 3 height 3
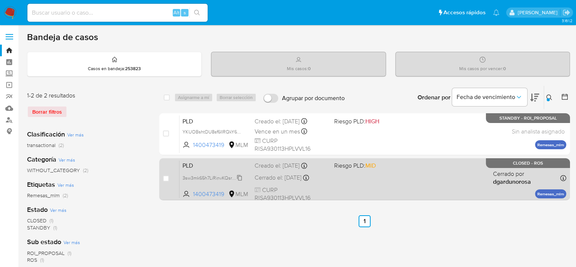
click at [212, 180] on span "3sw3mk65h7LiRinvKQsr5Bsd" at bounding box center [213, 178] width 60 height 8
click at [507, 166] on p "CLOSED - ROS" at bounding box center [528, 164] width 84 height 10
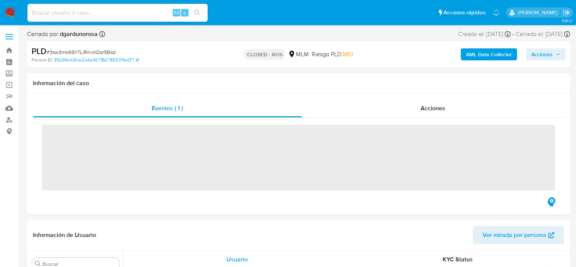
scroll to position [354, 0]
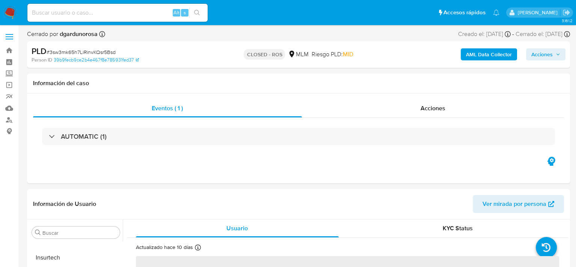
select select "10"
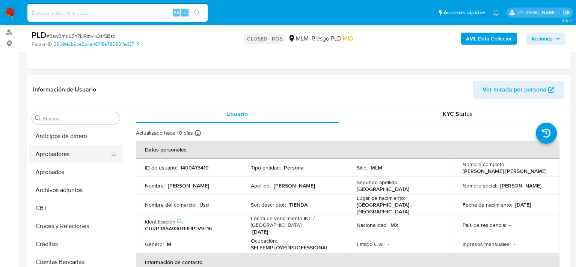
scroll to position [75, 0]
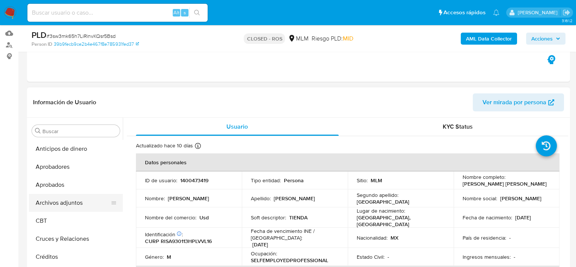
click at [55, 197] on button "Archivos adjuntos" at bounding box center [73, 203] width 88 height 18
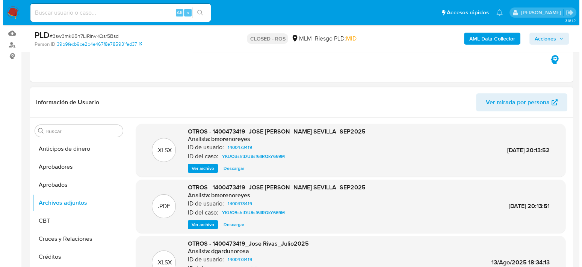
scroll to position [38, 0]
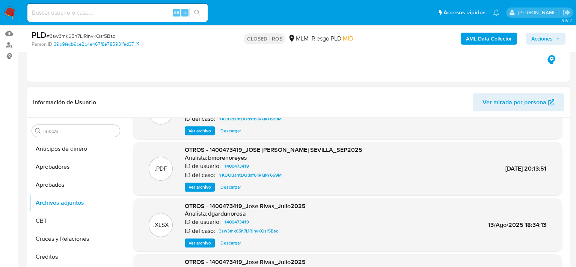
click at [201, 189] on span "Ver archivo" at bounding box center [200, 188] width 23 height 8
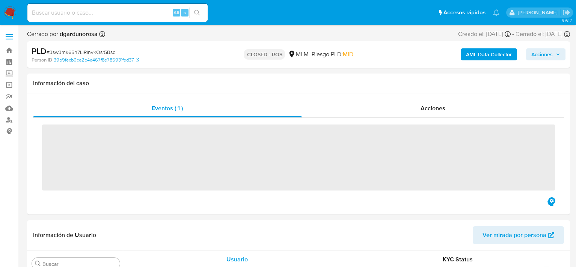
scroll to position [354, 0]
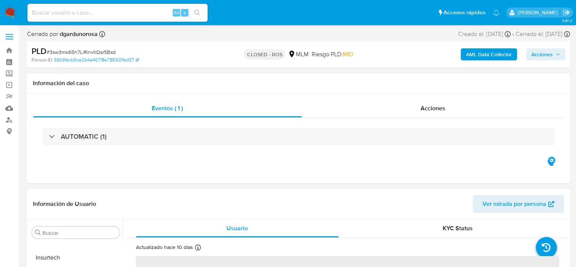
select select "10"
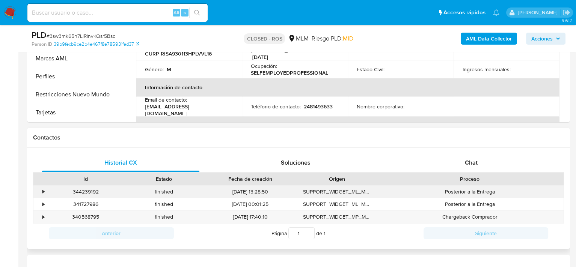
scroll to position [188, 0]
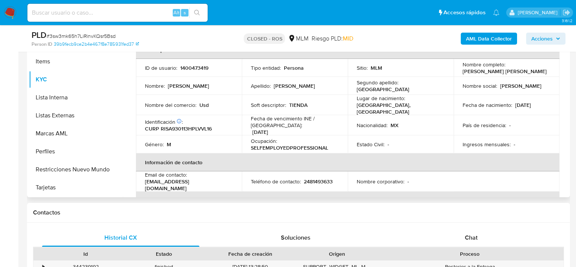
drag, startPoint x: 189, startPoint y: 69, endPoint x: 193, endPoint y: 67, distance: 4.5
click at [193, 68] on p "1400473419" at bounding box center [194, 68] width 28 height 7
click at [193, 67] on p "1400473419" at bounding box center [194, 68] width 28 height 7
copy div "ID de usuario : 1400473419"
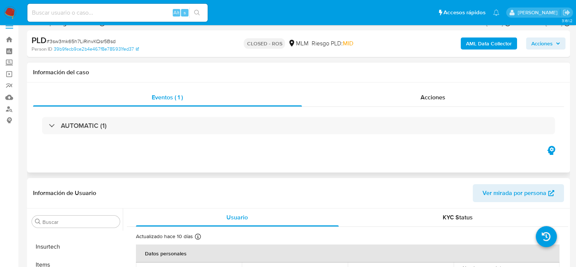
scroll to position [0, 0]
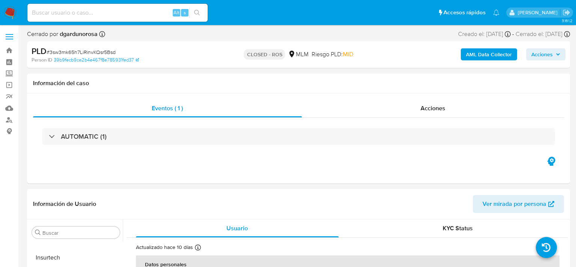
click at [12, 35] on span at bounding box center [10, 34] width 8 height 1
click at [0, 0] on input "checkbox" at bounding box center [0, 0] width 0 height 0
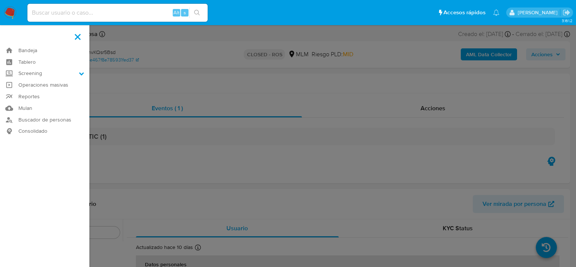
click at [210, 78] on label at bounding box center [288, 133] width 576 height 267
click at [0, 0] on input "checkbox" at bounding box center [0, 0] width 0 height 0
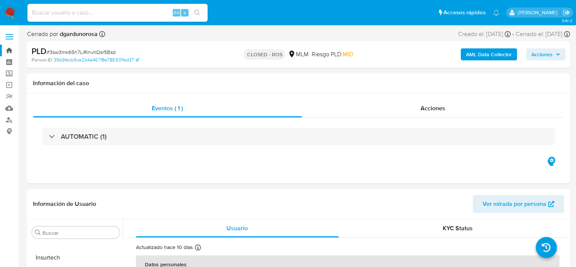
click at [7, 50] on link "Bandeja" at bounding box center [44, 51] width 89 height 12
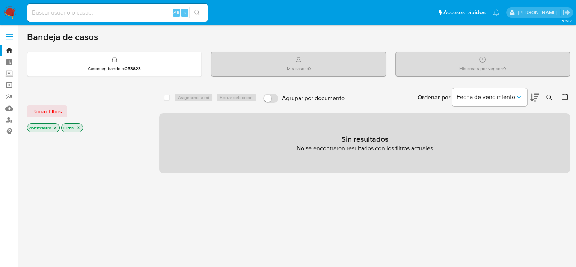
drag, startPoint x: 552, startPoint y: 94, endPoint x: 550, endPoint y: 97, distance: 4.0
click at [552, 95] on icon at bounding box center [550, 98] width 6 height 6
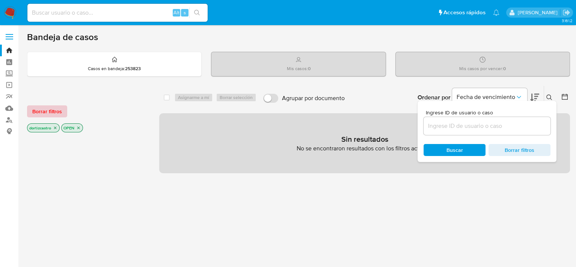
click at [45, 112] on span "Borrar filtros" at bounding box center [47, 111] width 30 height 11
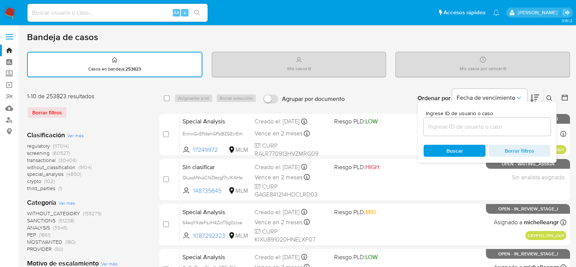
click at [485, 125] on input at bounding box center [487, 127] width 127 height 10
drag, startPoint x: 484, startPoint y: 126, endPoint x: 455, endPoint y: 124, distance: 29.3
click at [455, 124] on input at bounding box center [487, 127] width 127 height 10
paste input "ID de usuario: 1400473419"
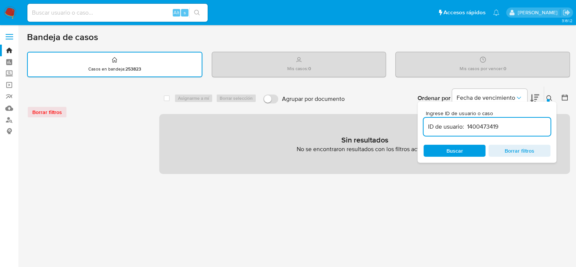
drag, startPoint x: 468, startPoint y: 128, endPoint x: 441, endPoint y: 127, distance: 27.4
click at [436, 128] on input "ID de usuario: 1400473419" at bounding box center [487, 127] width 127 height 10
click at [468, 126] on input "ID de usuario: 1400473419" at bounding box center [487, 127] width 127 height 10
click at [465, 127] on input "ID de usuario: 1400473419" at bounding box center [487, 127] width 127 height 10
type input "1400473419"
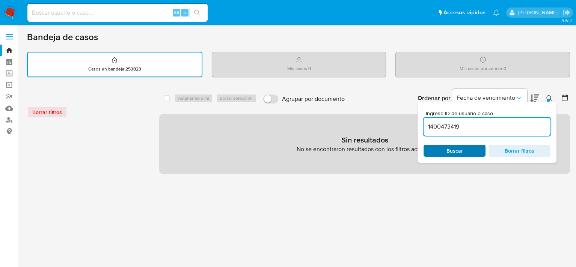
click at [466, 150] on div "Buscar Borrar filtros" at bounding box center [487, 151] width 127 height 12
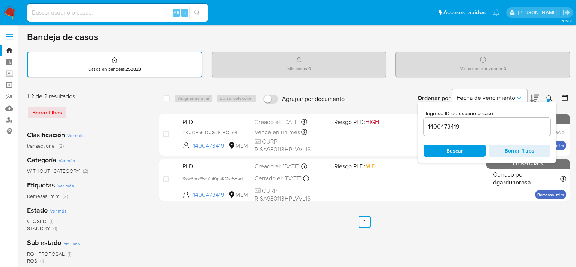
click at [470, 224] on ul "Anterior 1 Siguiente" at bounding box center [364, 222] width 411 height 12
click at [548, 97] on icon at bounding box center [550, 98] width 6 height 6
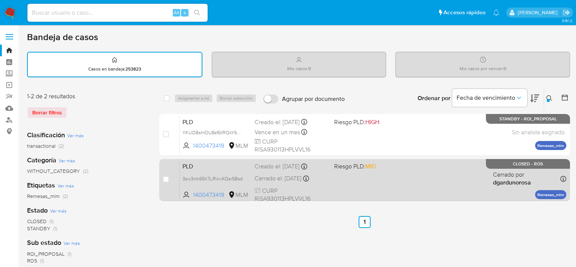
click at [281, 188] on span "CURP RISA930113HPLVVL16" at bounding box center [291, 195] width 73 height 16
click at [400, 184] on div "PLD 3sw3mk65h7LiRinvKQsr5Bsd 1400473419 MLM Riesgo PLD: MID Creado el: 12/07/20…" at bounding box center [373, 180] width 387 height 38
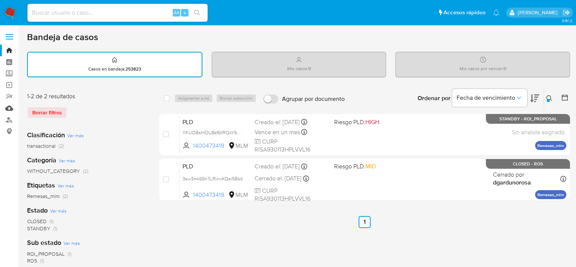
click at [9, 107] on link "Mulan" at bounding box center [44, 109] width 89 height 12
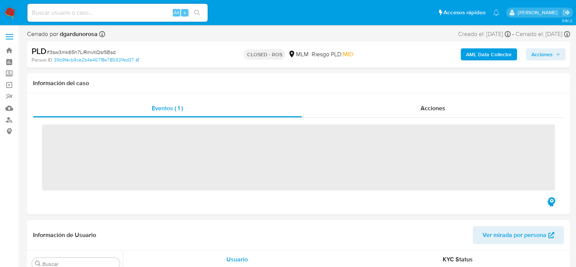
scroll to position [354, 0]
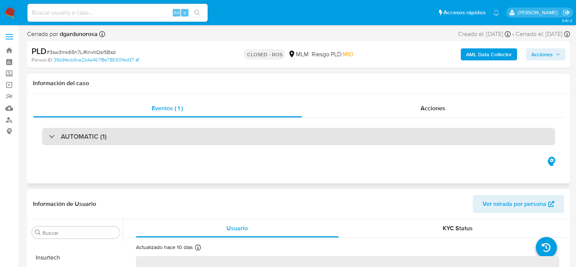
select select "10"
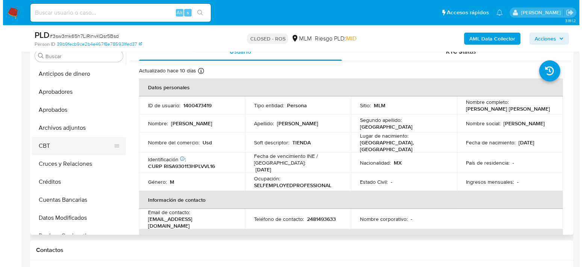
scroll to position [113, 0]
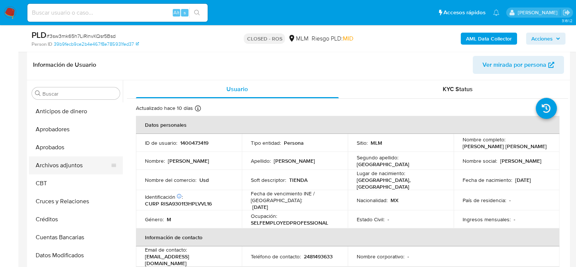
click at [71, 168] on button "Archivos adjuntos" at bounding box center [73, 166] width 88 height 18
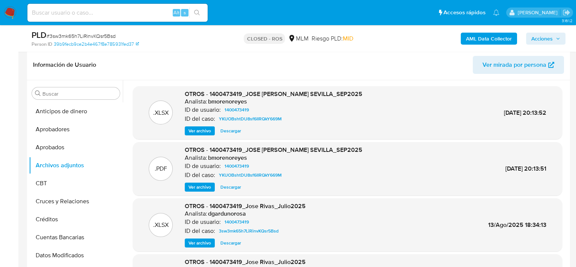
click at [200, 189] on span "Ver archivo" at bounding box center [200, 188] width 23 height 8
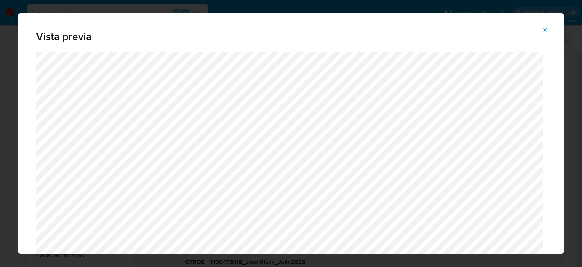
click at [545, 27] on icon "Attachment preview" at bounding box center [545, 30] width 6 height 6
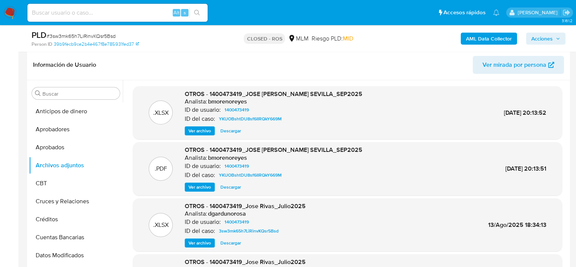
click at [206, 132] on span "Ver archivo" at bounding box center [200, 131] width 23 height 8
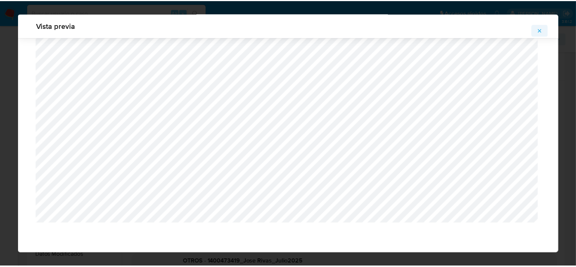
scroll to position [24, 0]
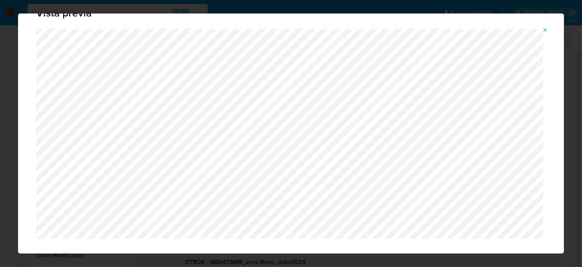
click at [544, 31] on icon "Attachment preview" at bounding box center [545, 30] width 6 height 6
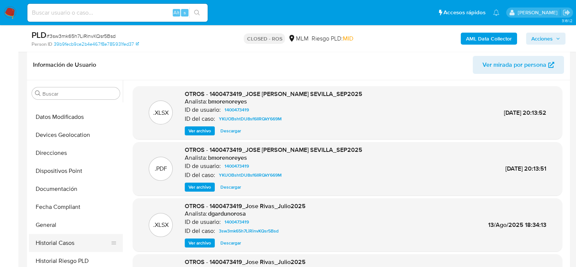
scroll to position [150, 0]
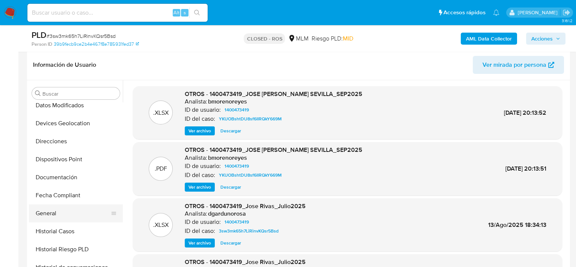
click at [51, 213] on button "General" at bounding box center [73, 214] width 88 height 18
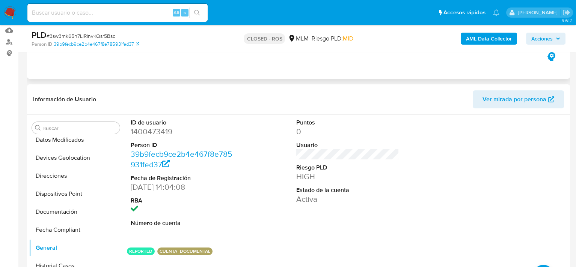
scroll to position [38, 0]
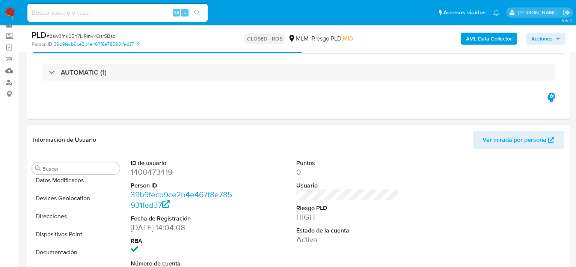
click at [513, 139] on span "Ver mirada por persona" at bounding box center [515, 140] width 64 height 18
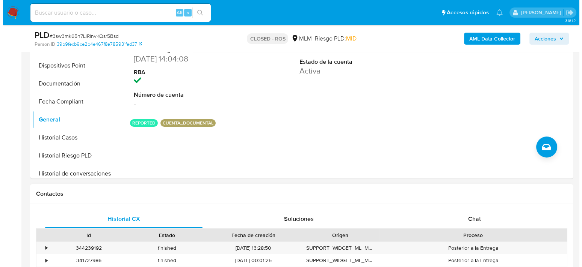
scroll to position [225, 0]
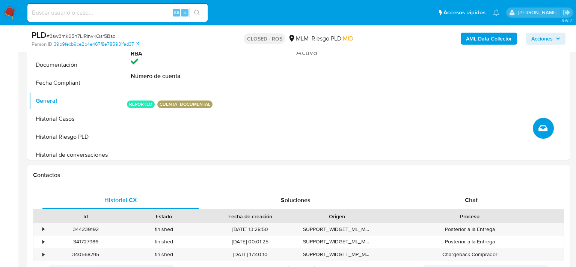
click at [548, 131] on button "Crear caso manual" at bounding box center [543, 128] width 21 height 21
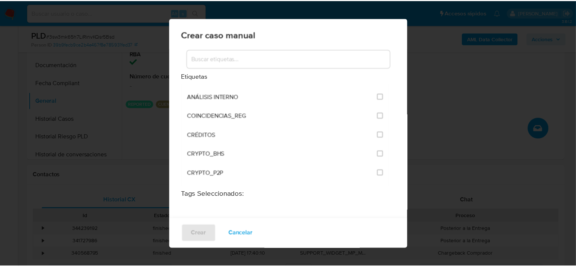
scroll to position [75, 0]
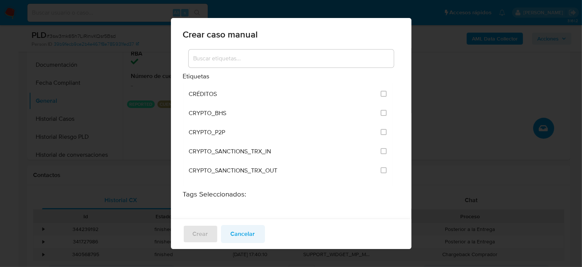
click at [244, 234] on span "Cancelar" at bounding box center [243, 234] width 24 height 17
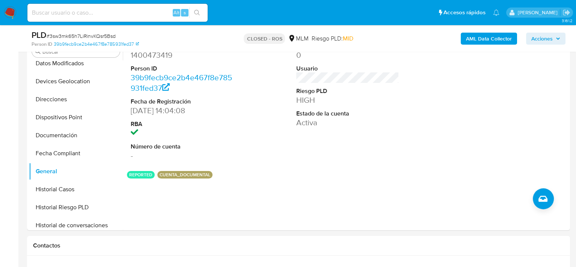
scroll to position [150, 0]
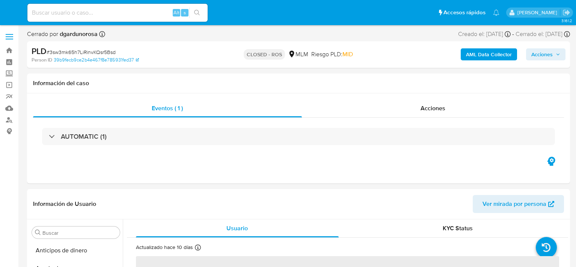
select select "10"
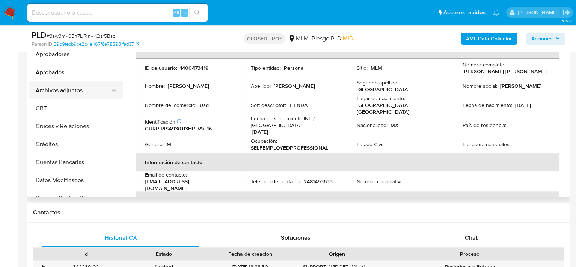
click at [58, 92] on button "Archivos adjuntos" at bounding box center [73, 91] width 88 height 18
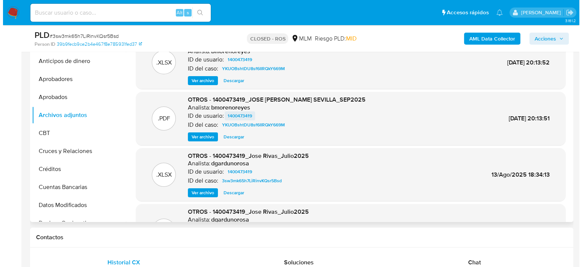
scroll to position [150, 0]
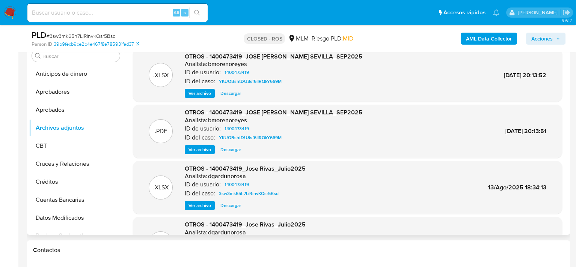
click at [199, 151] on span "Ver archivo" at bounding box center [200, 150] width 23 height 8
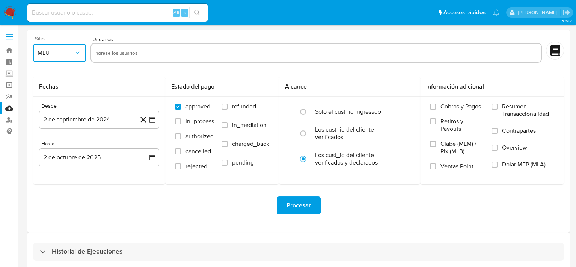
click at [76, 54] on icon "button" at bounding box center [78, 53] width 8 height 8
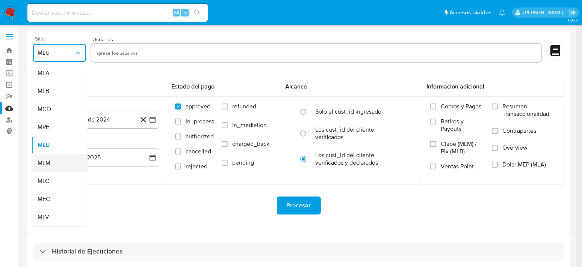
click at [51, 166] on div "MLM" at bounding box center [57, 163] width 39 height 18
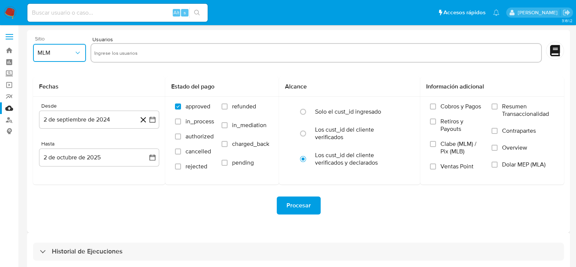
click at [127, 48] on input "text" at bounding box center [316, 53] width 444 height 12
type input "1400473419"
click at [109, 117] on button "2 de septiembre de 2024" at bounding box center [99, 120] width 120 height 18
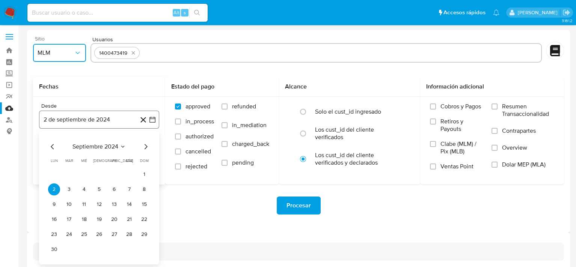
click at [152, 119] on icon "button" at bounding box center [153, 120] width 8 height 8
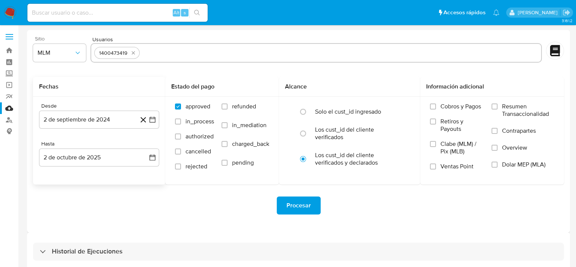
click at [142, 118] on icon at bounding box center [144, 120] width 6 height 6
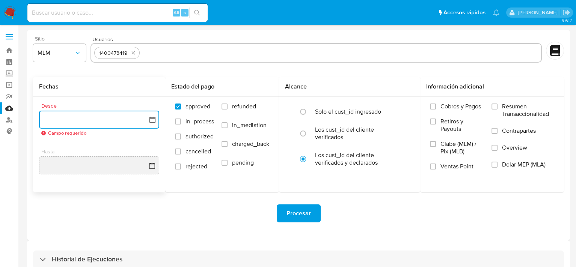
click at [152, 119] on icon "button" at bounding box center [153, 120] width 8 height 8
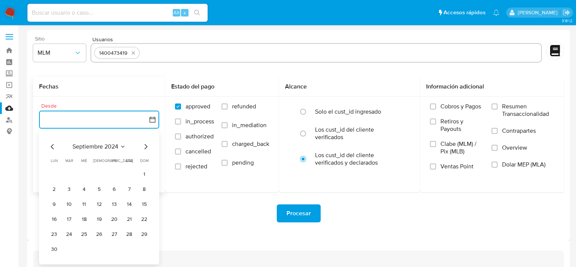
click at [142, 148] on icon "Mes siguiente" at bounding box center [145, 146] width 9 height 9
click at [119, 145] on icon "Seleccionar mes y año" at bounding box center [118, 147] width 6 height 6
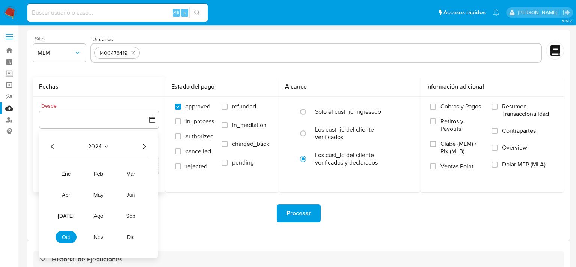
click at [145, 148] on icon "Año siguiente" at bounding box center [144, 146] width 3 height 5
click at [131, 196] on span "jun" at bounding box center [131, 195] width 9 height 6
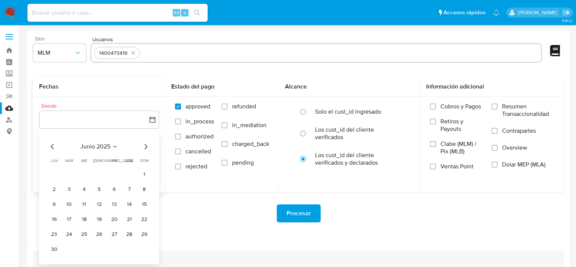
click at [144, 175] on button "1" at bounding box center [144, 175] width 12 height 12
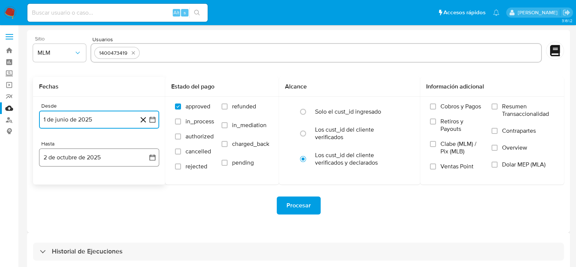
click at [151, 159] on icon "button" at bounding box center [153, 158] width 8 height 8
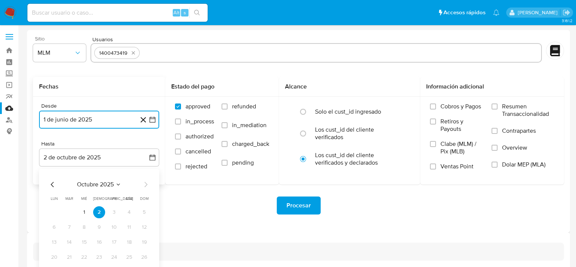
click at [54, 182] on icon "Mes anterior" at bounding box center [52, 184] width 9 height 9
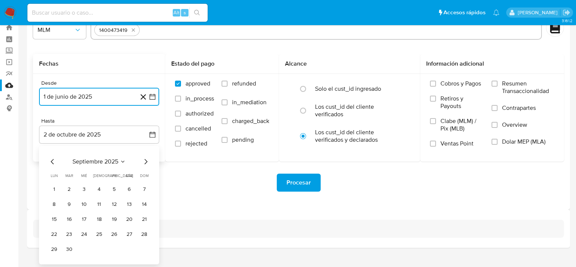
scroll to position [35, 0]
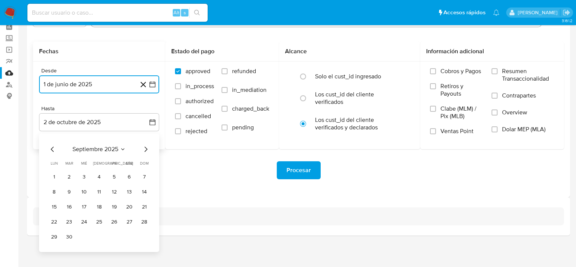
click at [54, 148] on icon "Mes anterior" at bounding box center [52, 149] width 9 height 9
click at [144, 236] on button "31" at bounding box center [144, 237] width 12 height 12
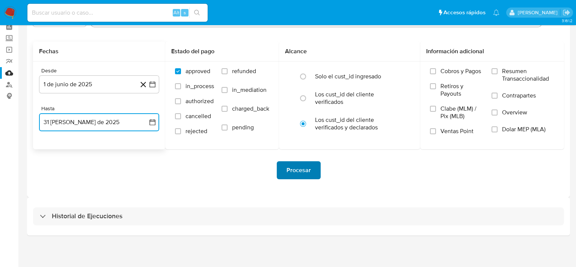
click at [304, 171] on span "Procesar" at bounding box center [299, 170] width 24 height 17
